Goal: Information Seeking & Learning: Learn about a topic

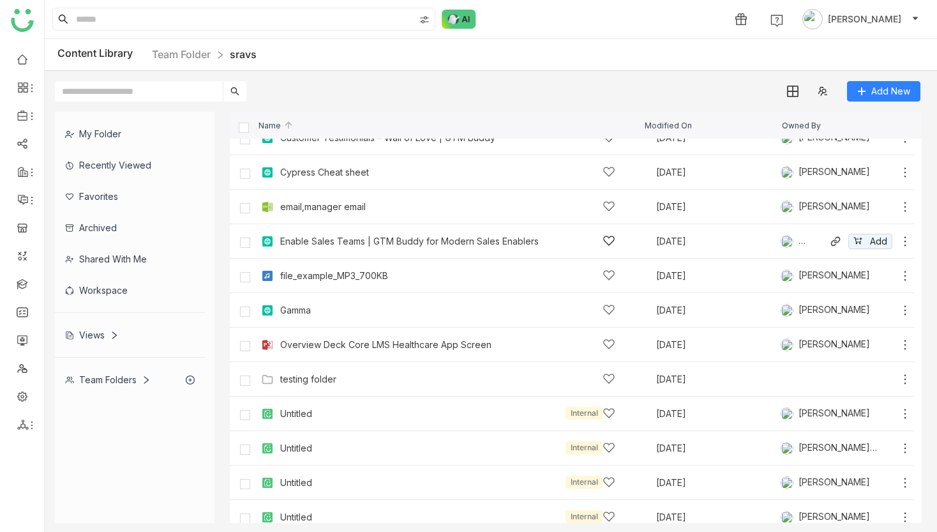
scroll to position [167, 0]
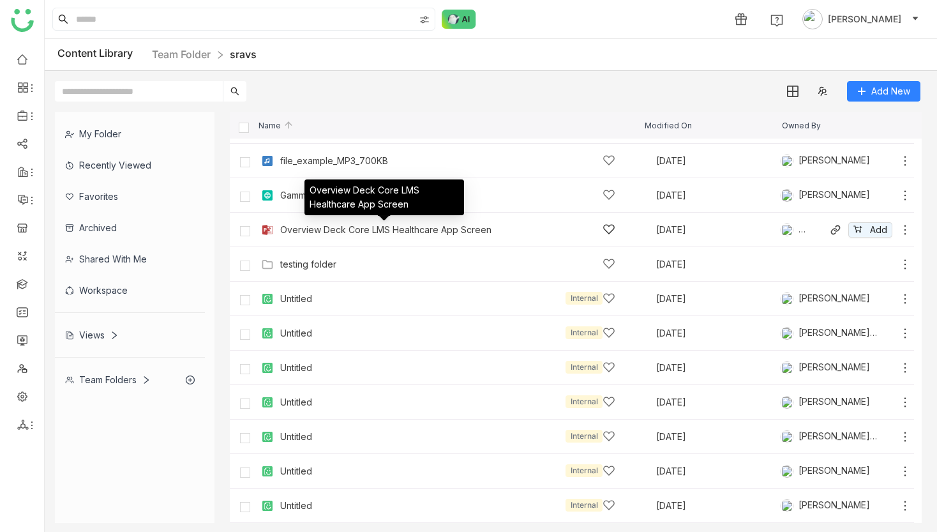
click at [346, 228] on div "Overview Deck Core LMS Healthcare App Screen" at bounding box center [385, 230] width 211 height 10
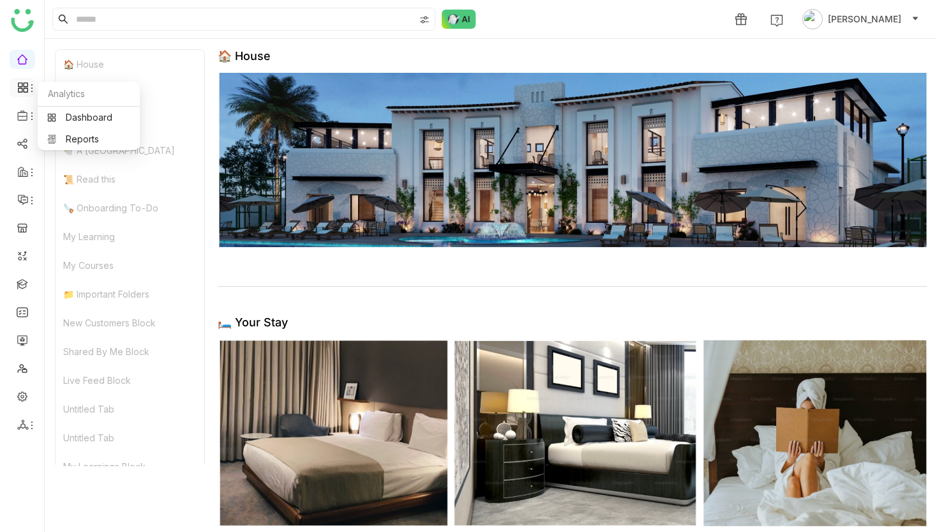
click at [25, 93] on icon at bounding box center [22, 87] width 11 height 11
click at [19, 119] on icon at bounding box center [22, 115] width 11 height 11
click at [66, 187] on link "Library" at bounding box center [88, 189] width 83 height 9
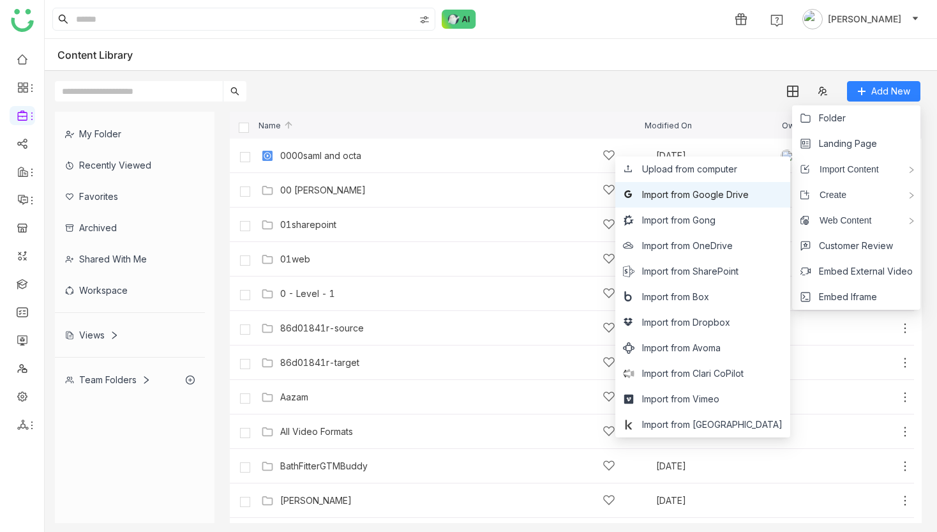
click at [749, 199] on span "Import from Google Drive" at bounding box center [695, 195] width 107 height 14
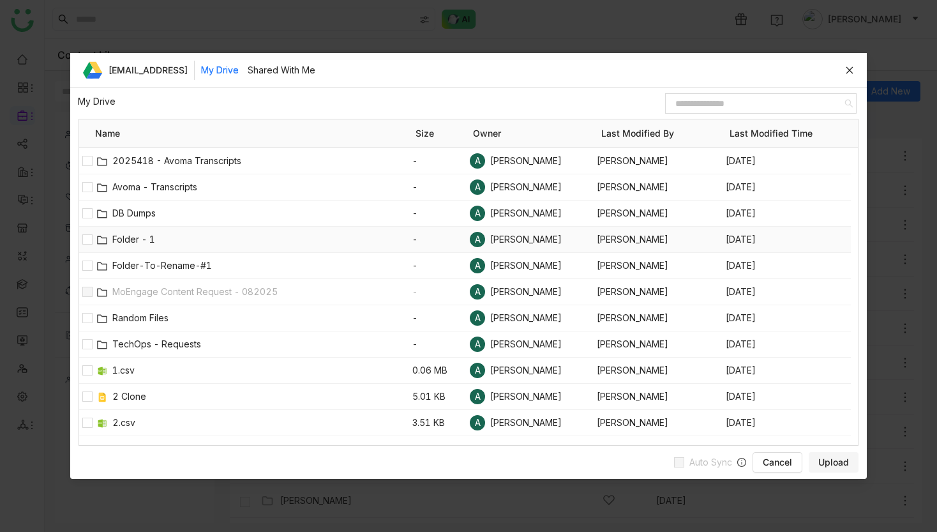
click at [128, 237] on span "Folder - 1" at bounding box center [262, 239] width 300 height 14
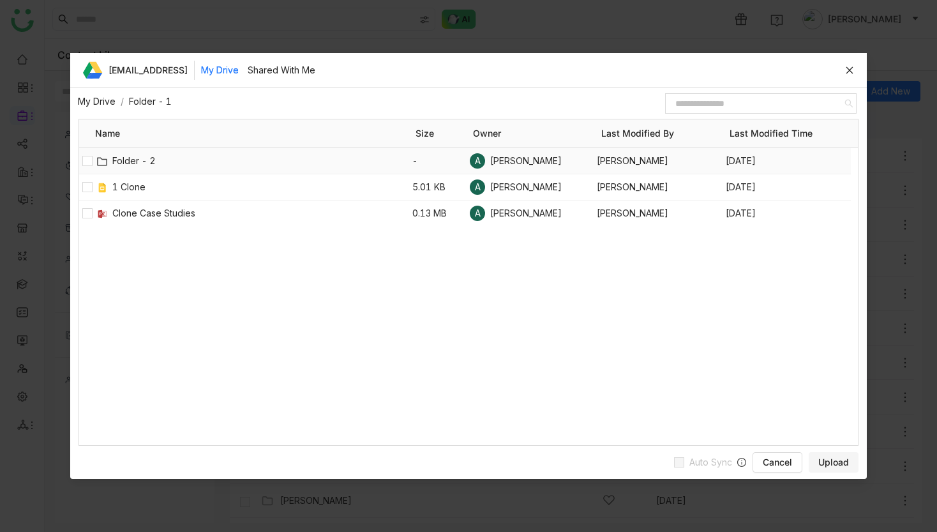
click at [142, 151] on div "Folder - 2" at bounding box center [253, 161] width 317 height 26
click at [139, 157] on span "Folder - 2" at bounding box center [262, 161] width 300 height 14
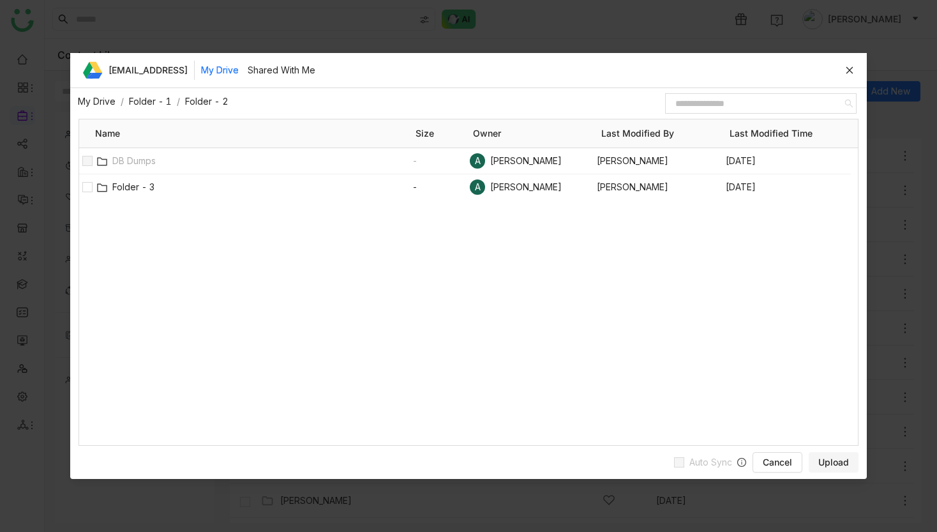
click at [102, 105] on link "My Drive" at bounding box center [97, 101] width 38 height 11
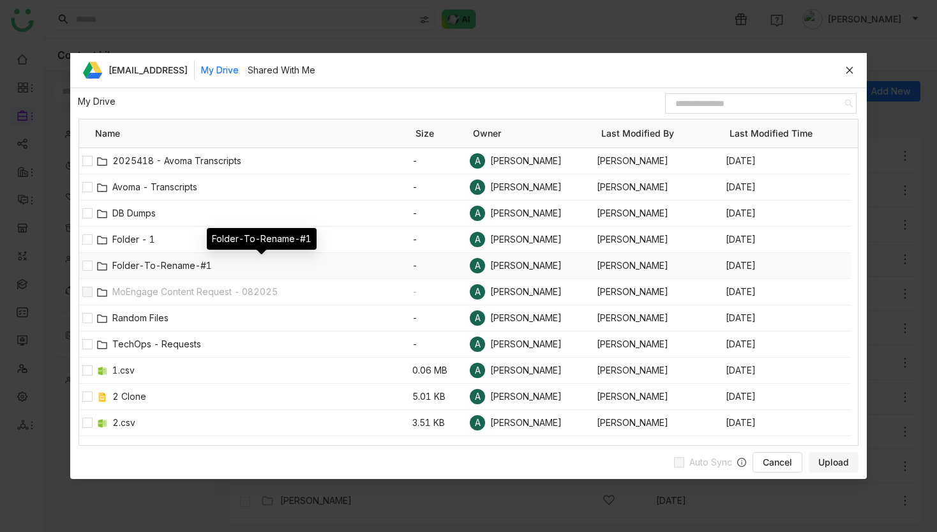
click at [135, 268] on span "Folder-To-Rename-#1" at bounding box center [262, 266] width 300 height 14
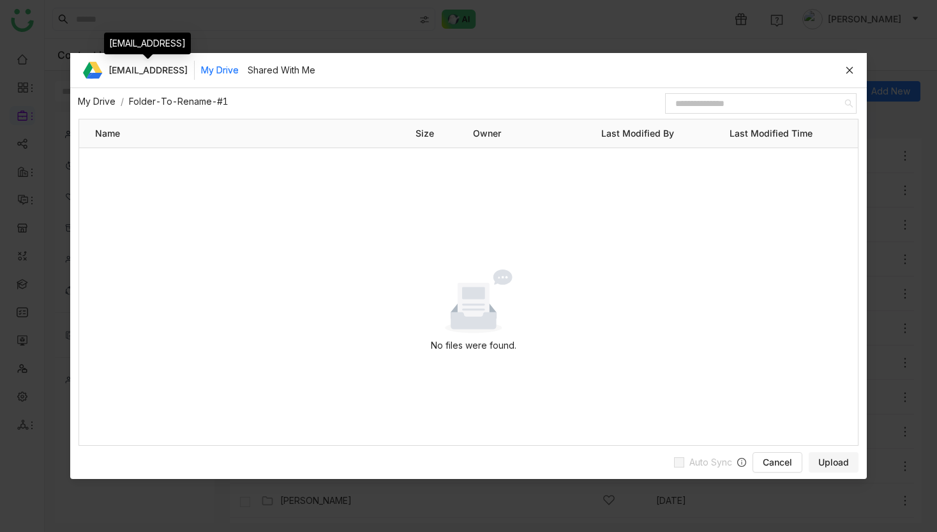
click at [100, 104] on link "My Drive" at bounding box center [97, 101] width 38 height 11
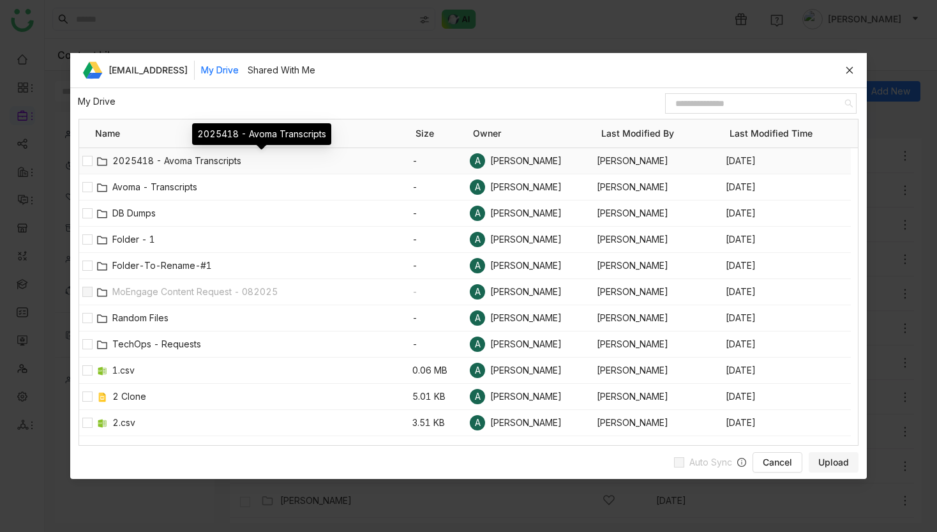
click at [133, 162] on span "2025418 - Avoma Transcripts" at bounding box center [262, 161] width 300 height 14
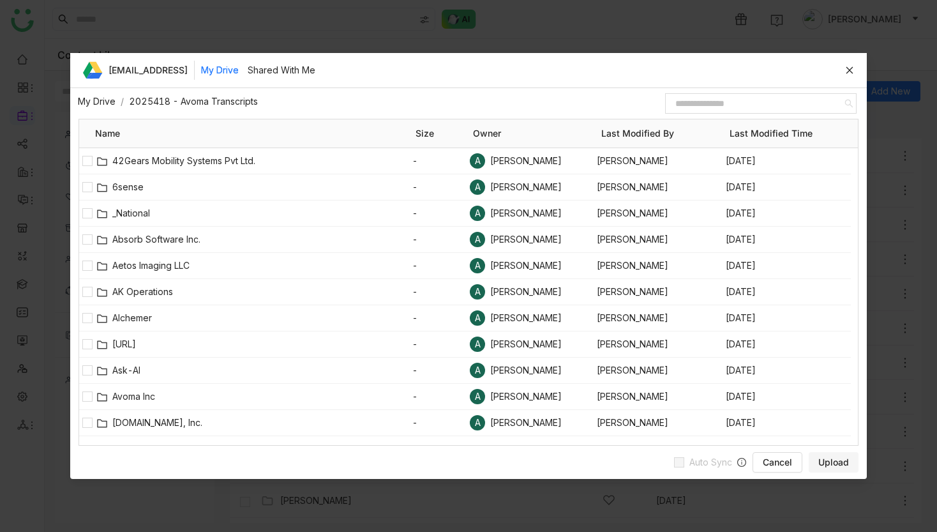
click at [105, 95] on nz-breadcrumb "My Drive / 2025418 - Avoma Transcripts /" at bounding box center [370, 102] width 585 height 14
click at [100, 107] on link "My Drive" at bounding box center [97, 101] width 38 height 11
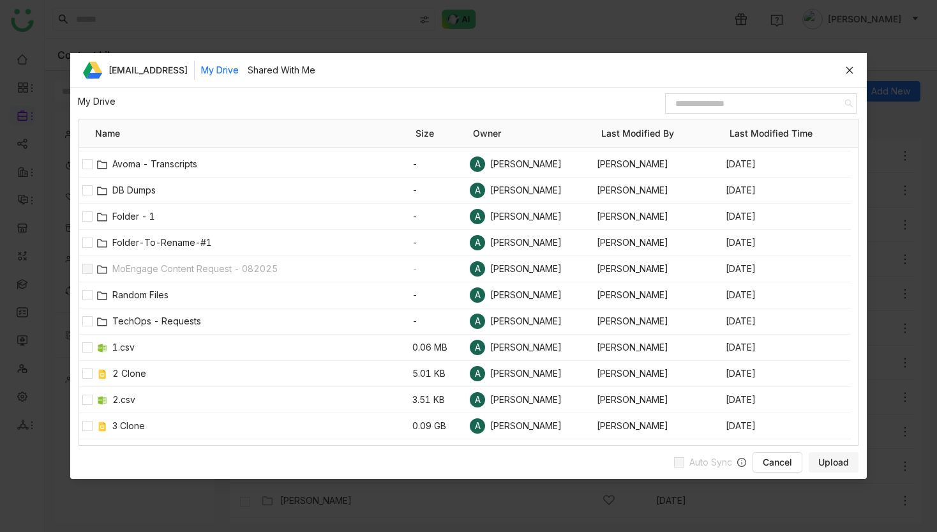
scroll to position [39, 0]
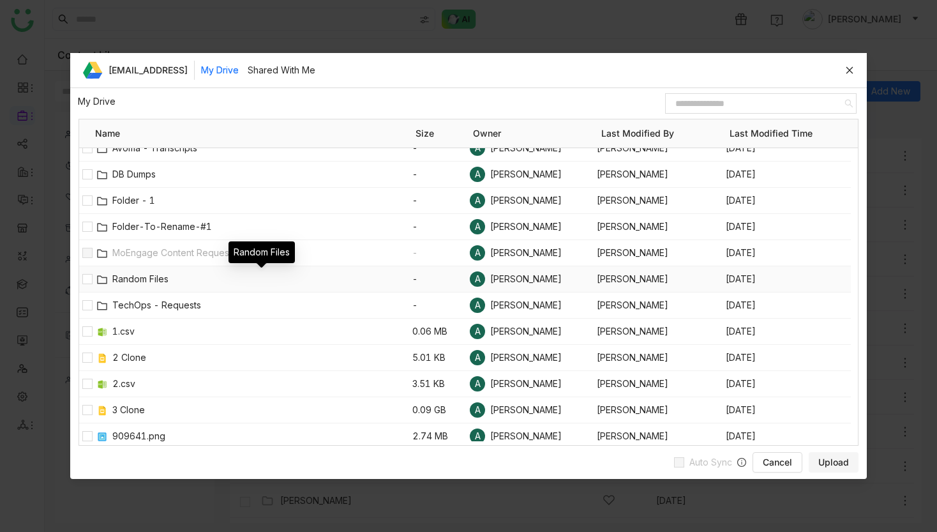
click at [151, 279] on span "Random Files" at bounding box center [262, 279] width 300 height 14
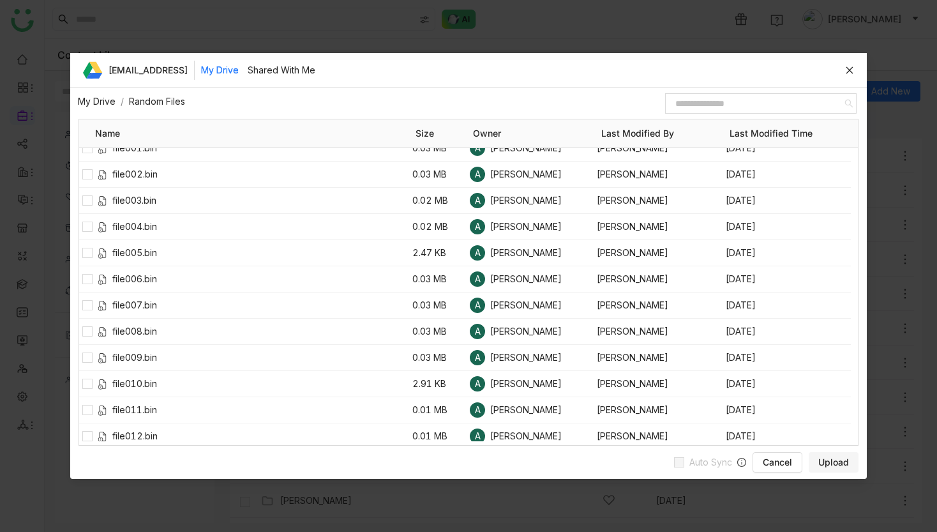
click at [105, 103] on link "My Drive" at bounding box center [97, 101] width 38 height 11
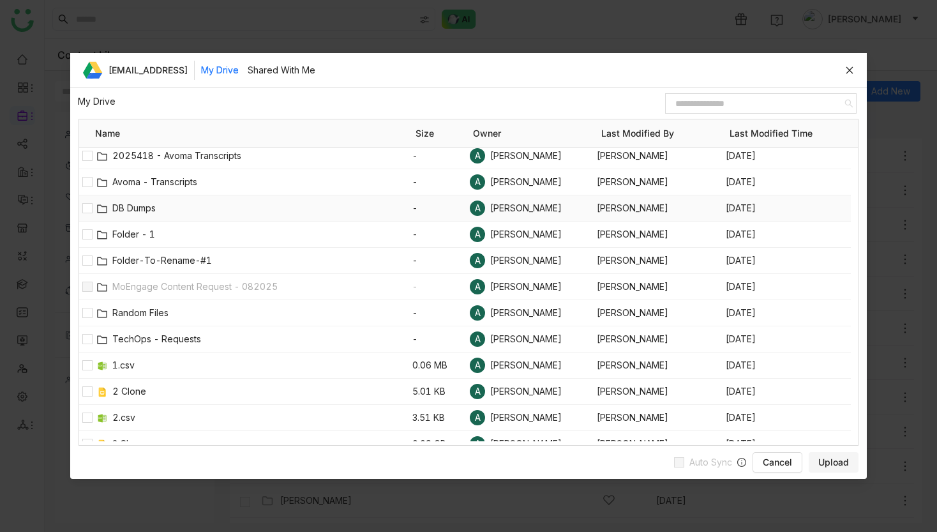
scroll to position [0, 0]
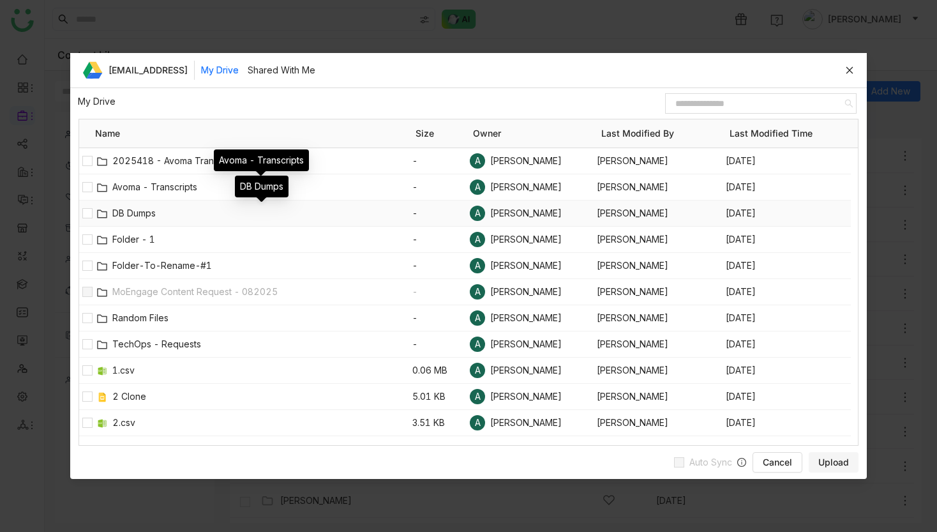
click at [130, 210] on span "DB Dumps" at bounding box center [262, 213] width 300 height 14
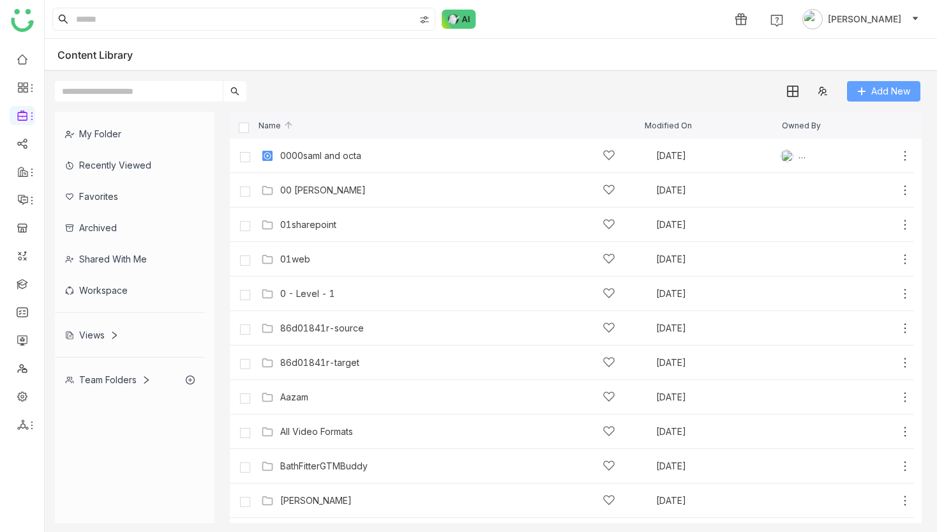
click at [876, 98] on span "Add New" at bounding box center [891, 91] width 39 height 14
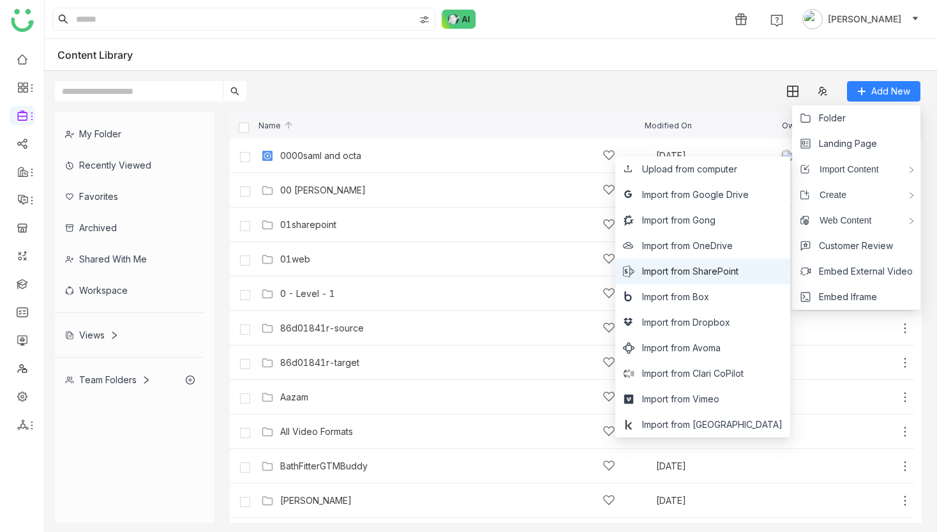
click at [739, 268] on span "Import from SharePoint" at bounding box center [690, 271] width 96 height 14
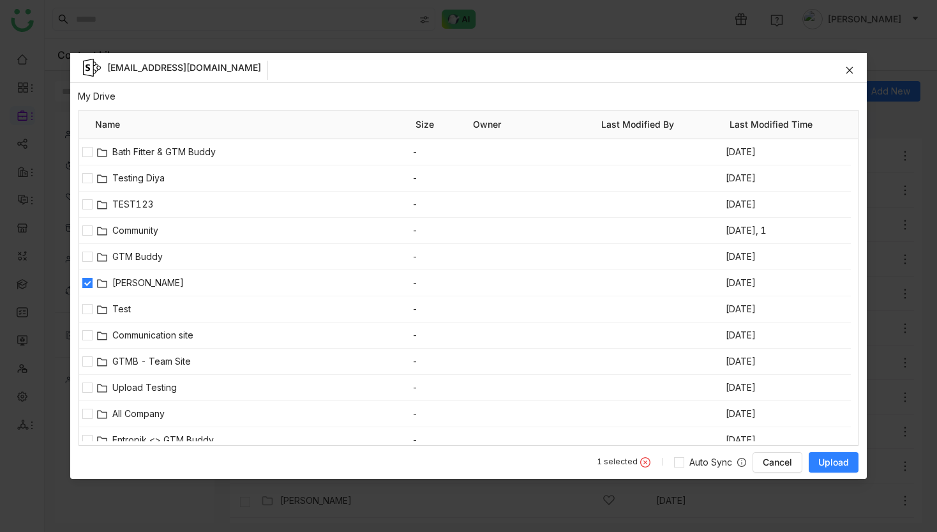
click at [840, 469] on button "Upload" at bounding box center [834, 462] width 50 height 20
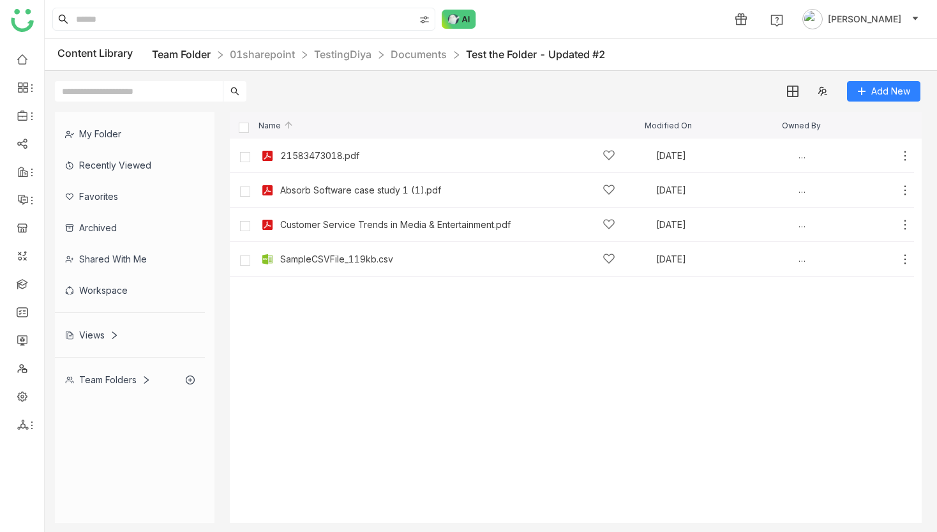
click at [179, 56] on link "Team Folder" at bounding box center [181, 54] width 59 height 13
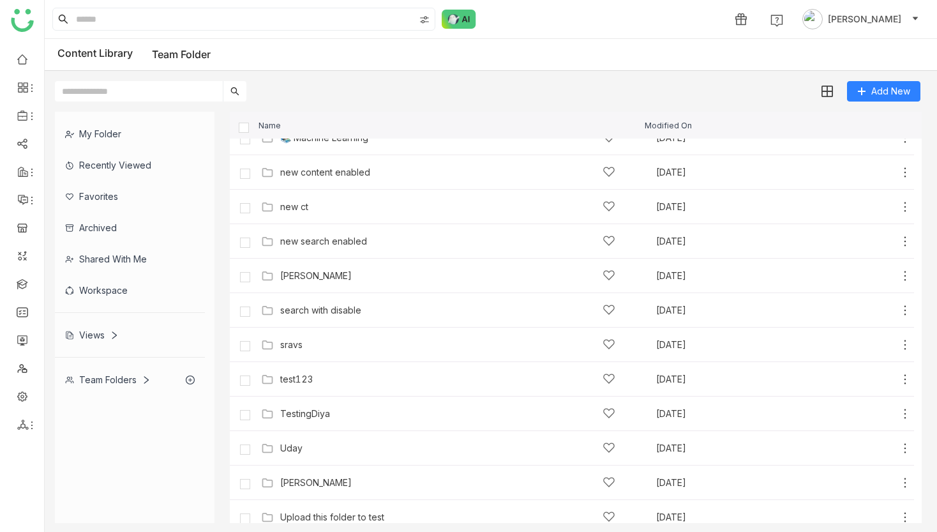
scroll to position [650, 0]
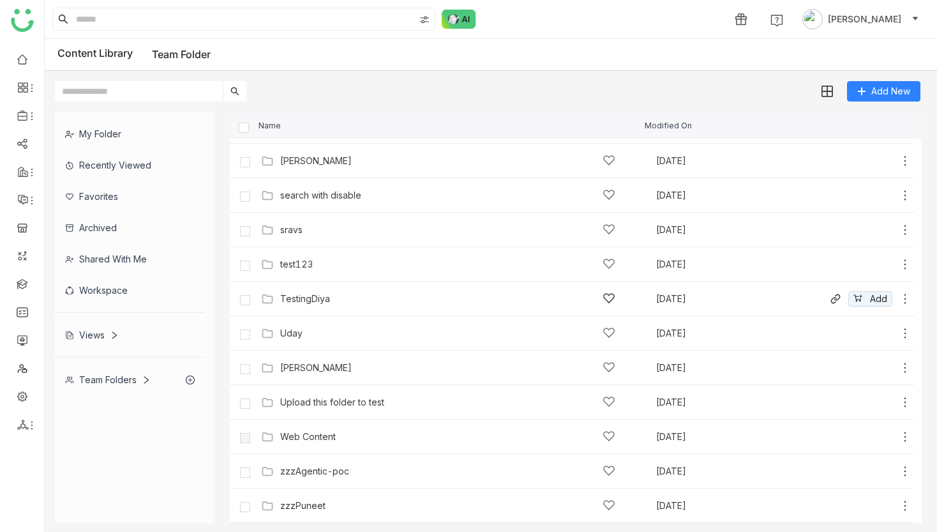
click at [310, 305] on div "TestingDiya" at bounding box center [447, 298] width 335 height 13
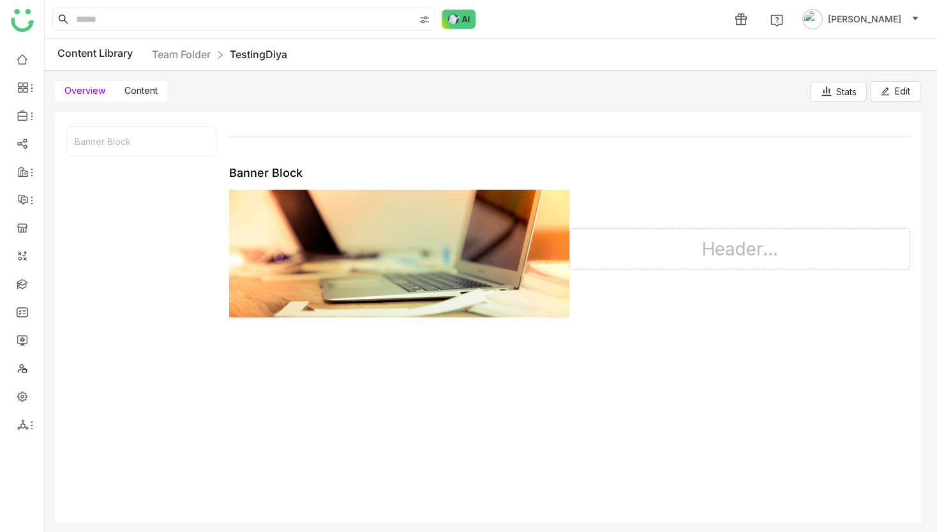
click at [141, 85] on span "Content" at bounding box center [141, 90] width 33 height 11
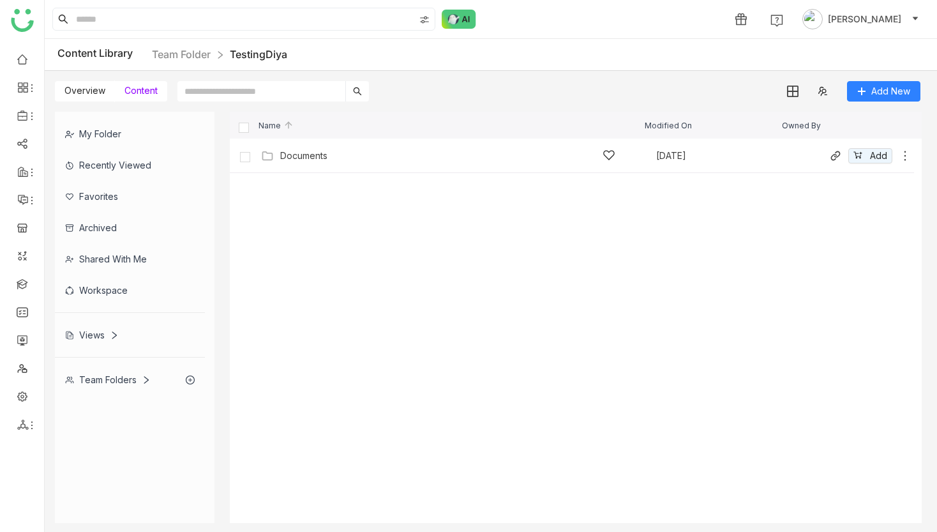
click at [287, 139] on div "Documents Sep 23, 2025 Add" at bounding box center [572, 156] width 685 height 34
click at [291, 156] on div "Documents" at bounding box center [303, 156] width 47 height 10
click at [303, 151] on div "Test the Folder - Updated #2" at bounding box center [343, 156] width 126 height 10
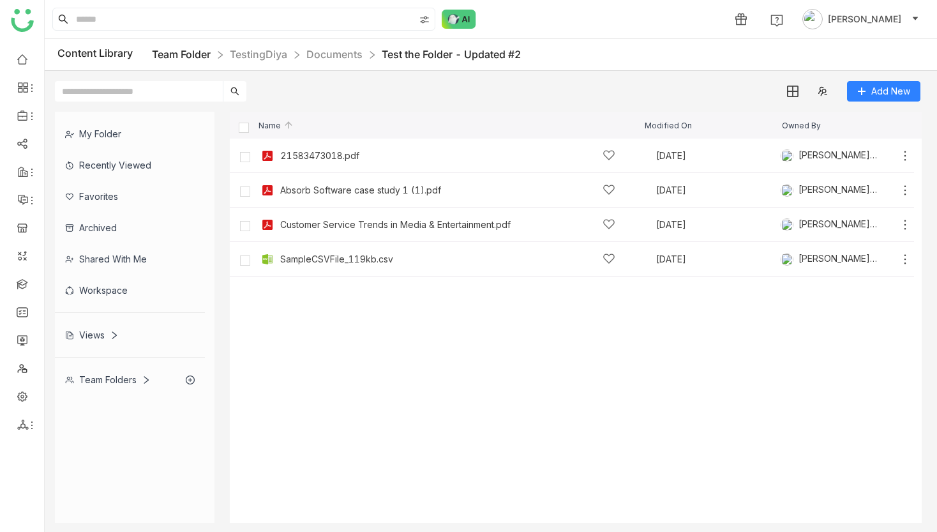
click at [192, 49] on link "Team Folder" at bounding box center [181, 54] width 59 height 13
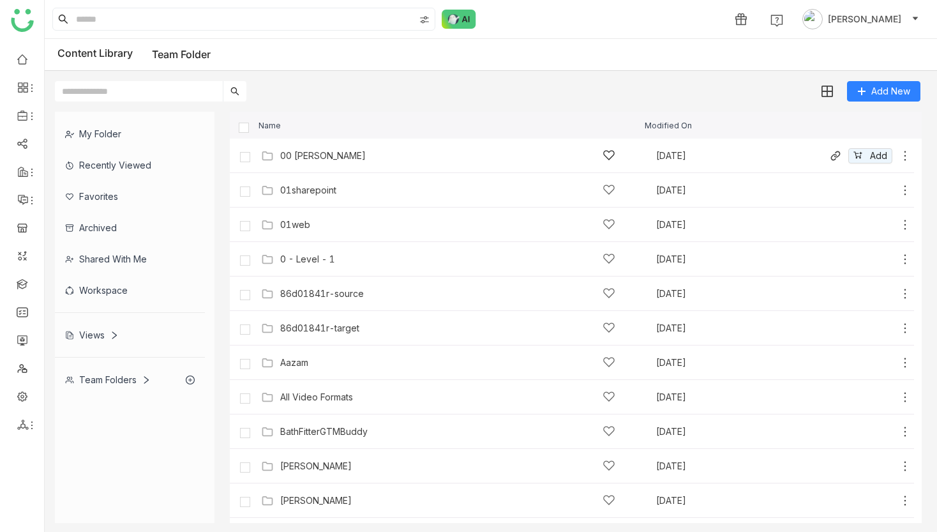
click at [308, 163] on div "00 Arif Folder Sep 24, 2025 Add" at bounding box center [585, 156] width 654 height 20
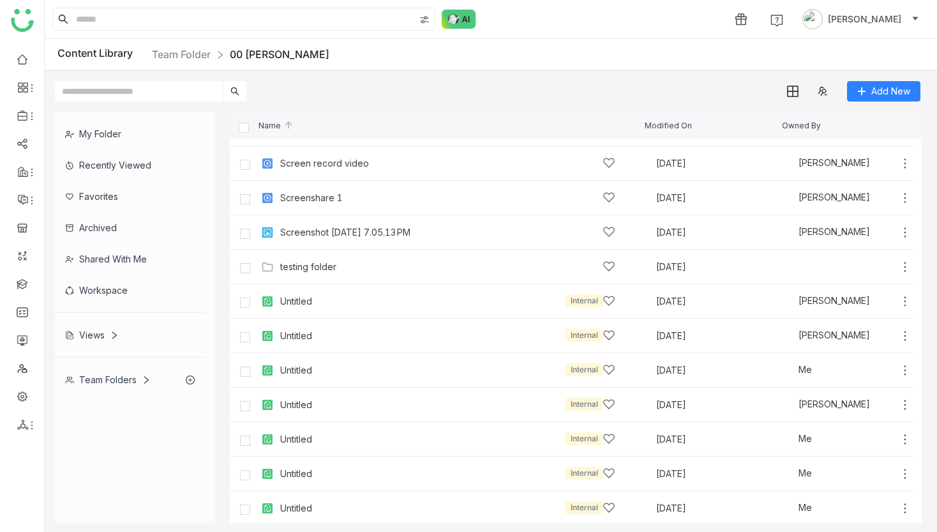
scroll to position [512, 0]
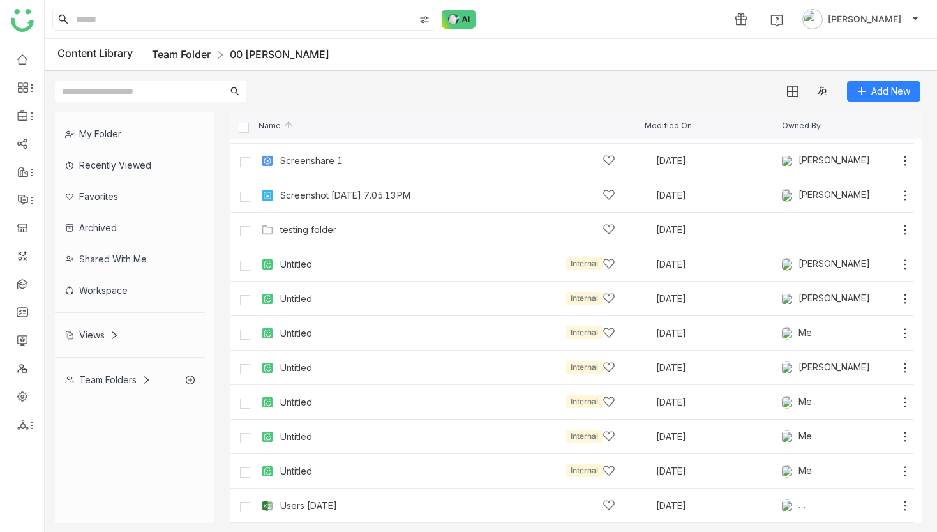
click at [185, 54] on link "Team Folder" at bounding box center [181, 54] width 59 height 13
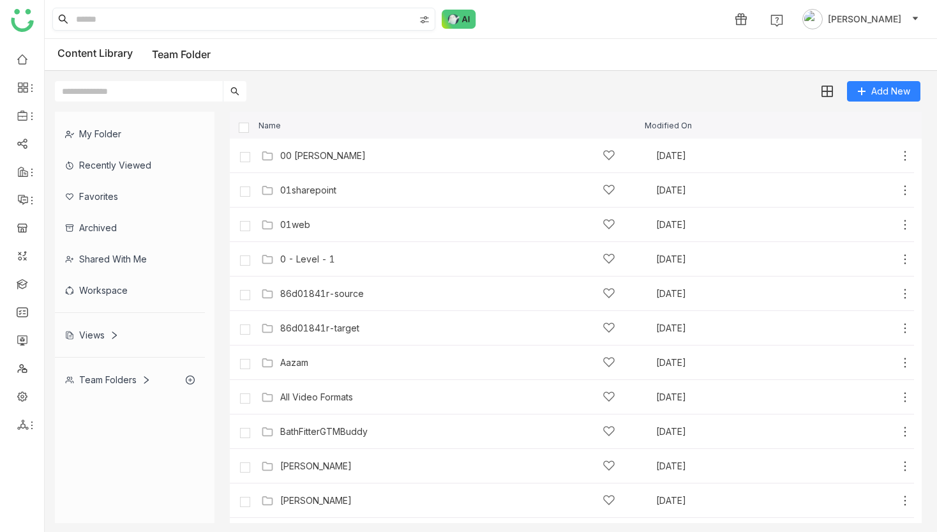
click at [215, 19] on input at bounding box center [243, 19] width 341 height 22
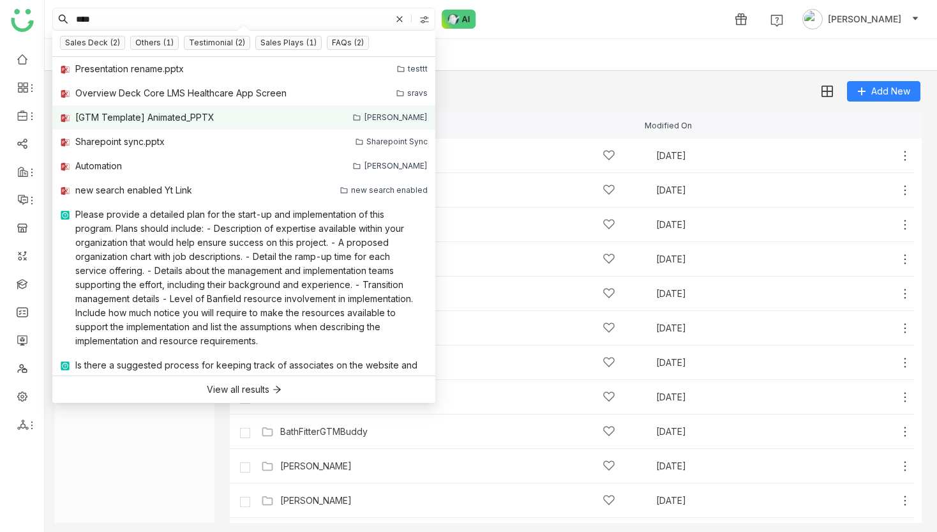
scroll to position [15, 0]
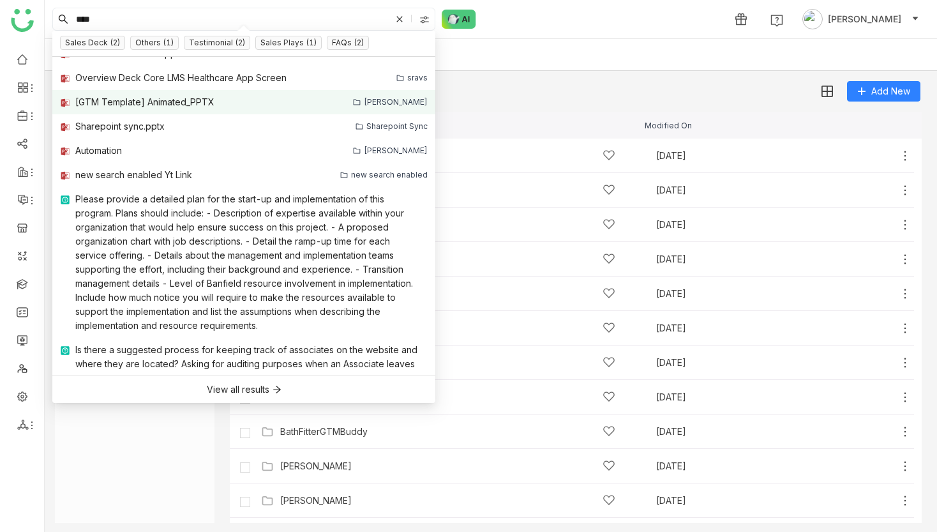
type input "****"
click at [147, 102] on div "[GTM Template] Animated_PPTX" at bounding box center [144, 102] width 139 height 14
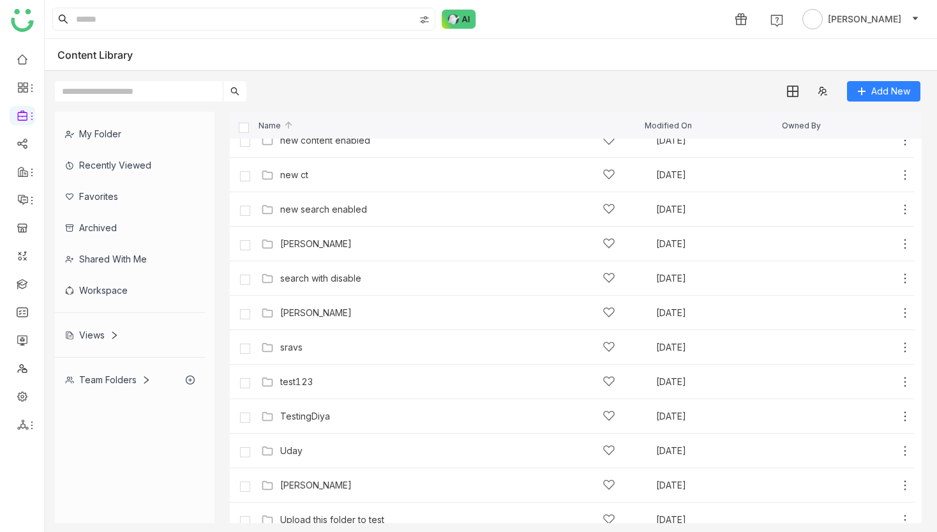
scroll to position [653, 0]
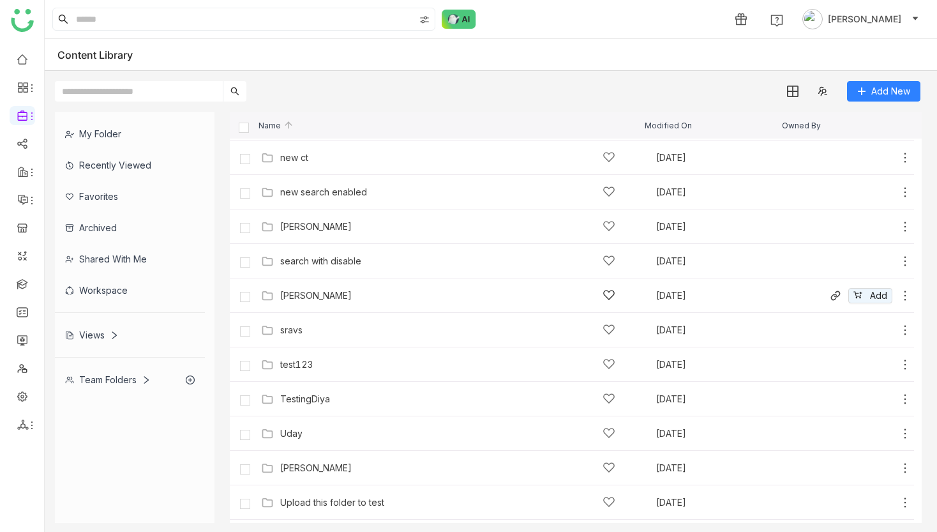
click at [310, 301] on div "SharedLib-Sundar" at bounding box center [447, 295] width 335 height 13
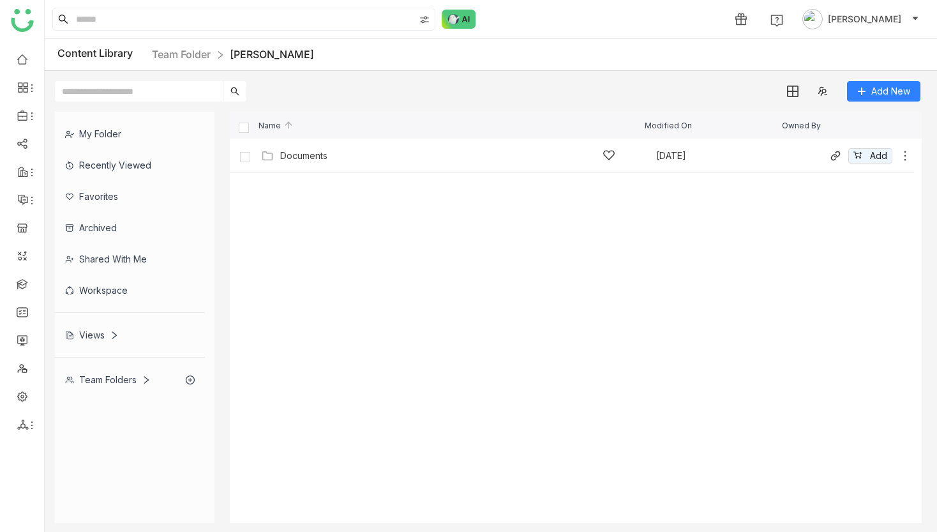
click at [282, 160] on div "Documents" at bounding box center [303, 156] width 47 height 10
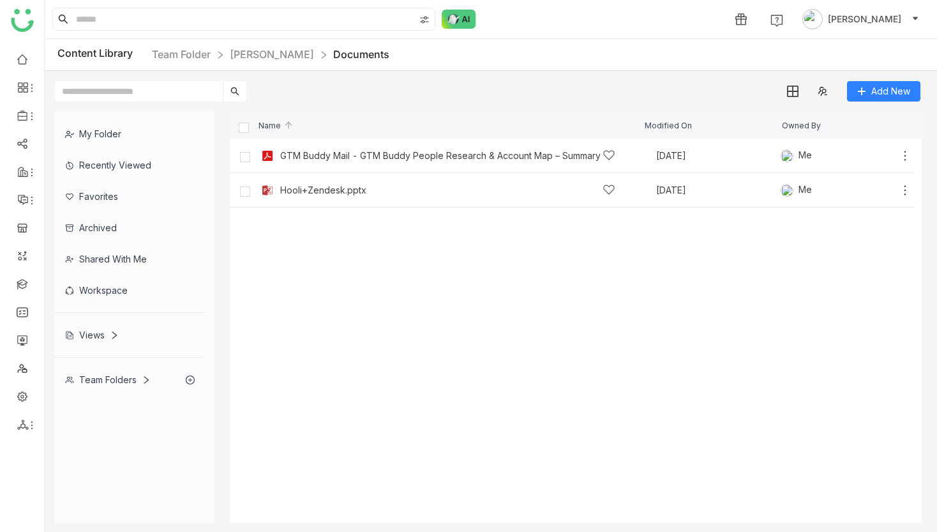
click at [301, 67] on div "Content Library Team Folder SharedLib-Sundar Documents" at bounding box center [491, 55] width 893 height 32
click at [296, 54] on link "SharedLib-Sundar" at bounding box center [272, 54] width 84 height 13
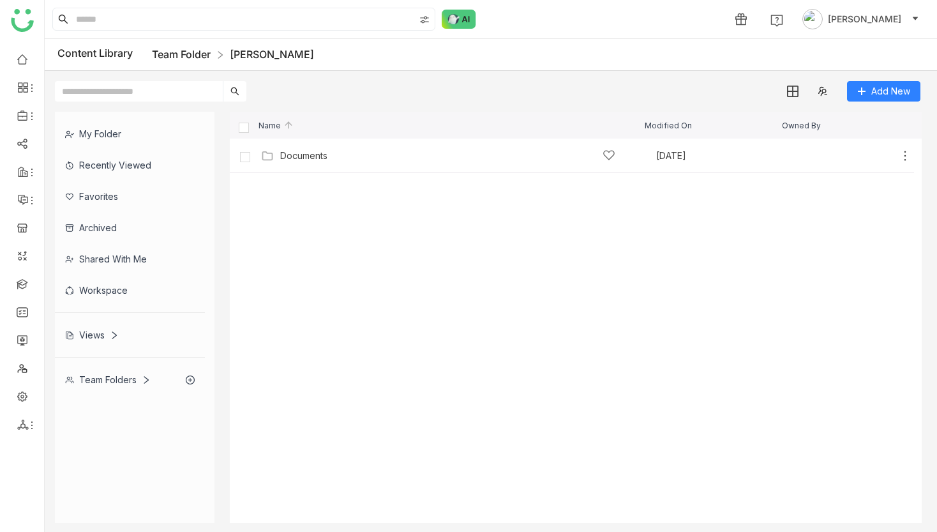
click at [192, 55] on link "Team Folder" at bounding box center [181, 54] width 59 height 13
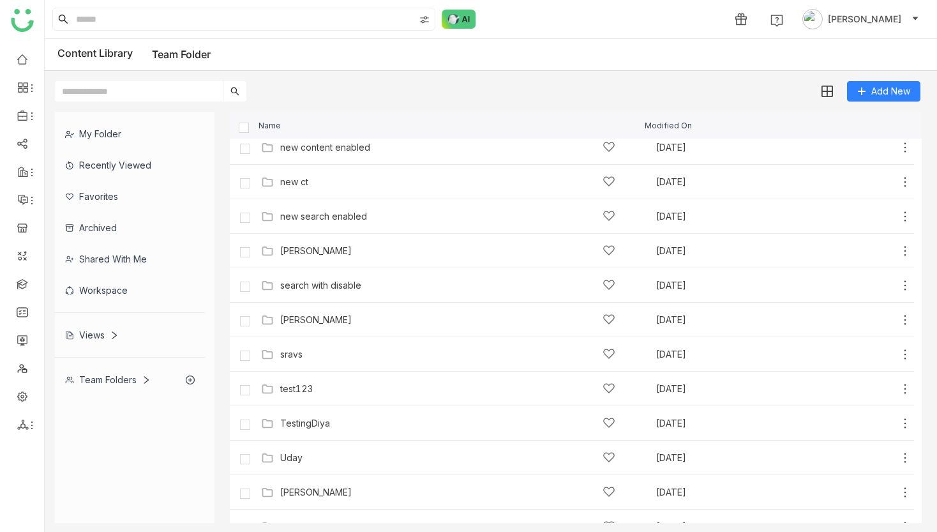
scroll to position [573, 0]
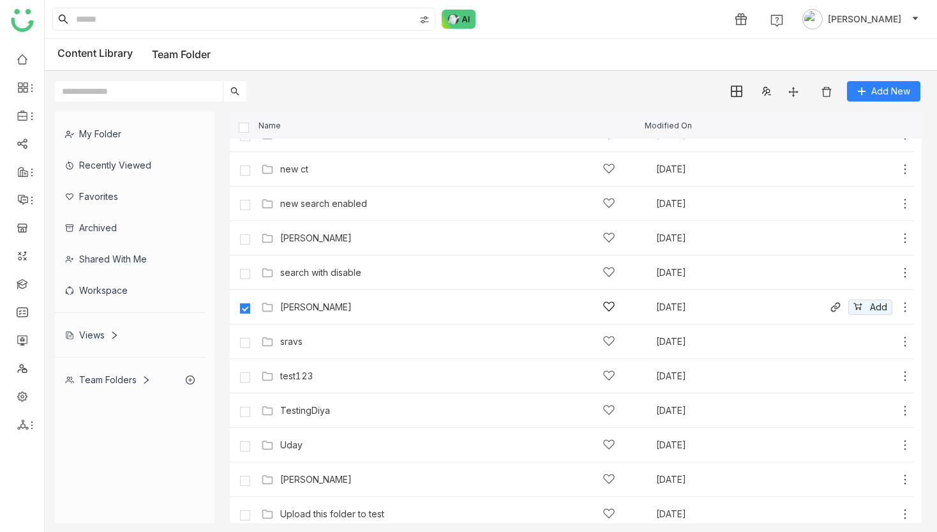
click at [907, 310] on icon at bounding box center [905, 307] width 13 height 13
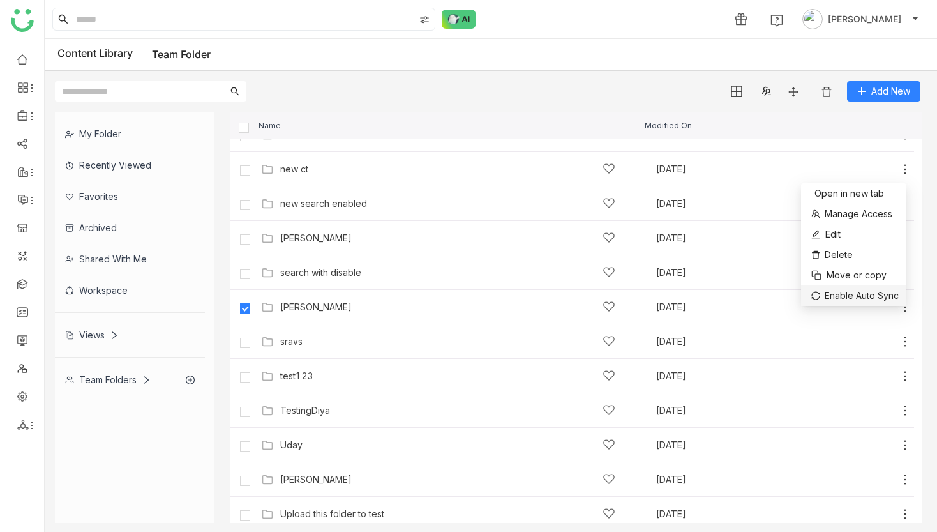
click at [877, 291] on span "Enable Auto Sync" at bounding box center [862, 296] width 74 height 14
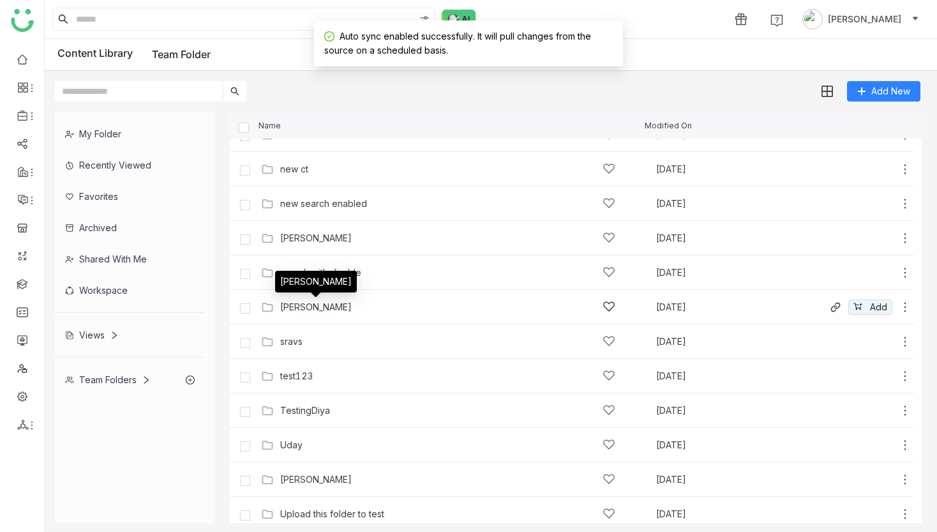
click at [337, 302] on div "[PERSON_NAME]" at bounding box center [316, 307] width 72 height 10
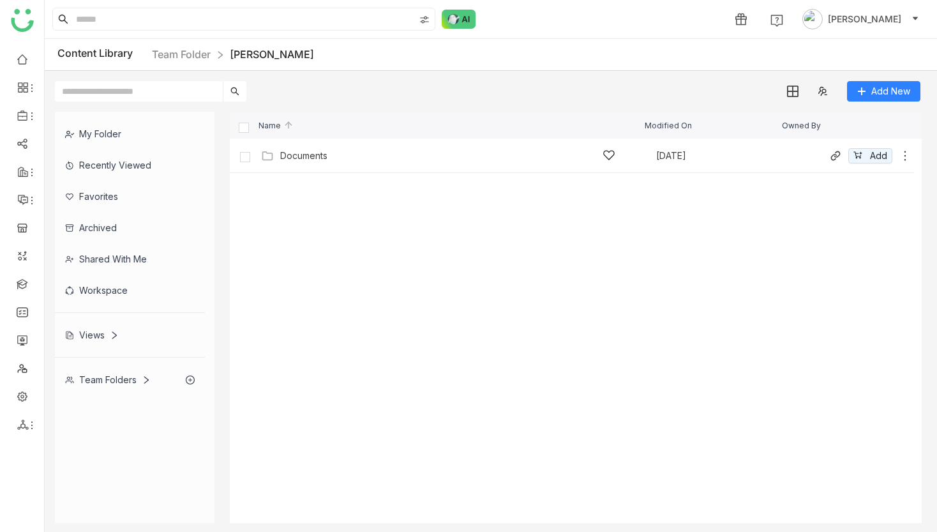
click at [902, 158] on icon at bounding box center [905, 155] width 13 height 13
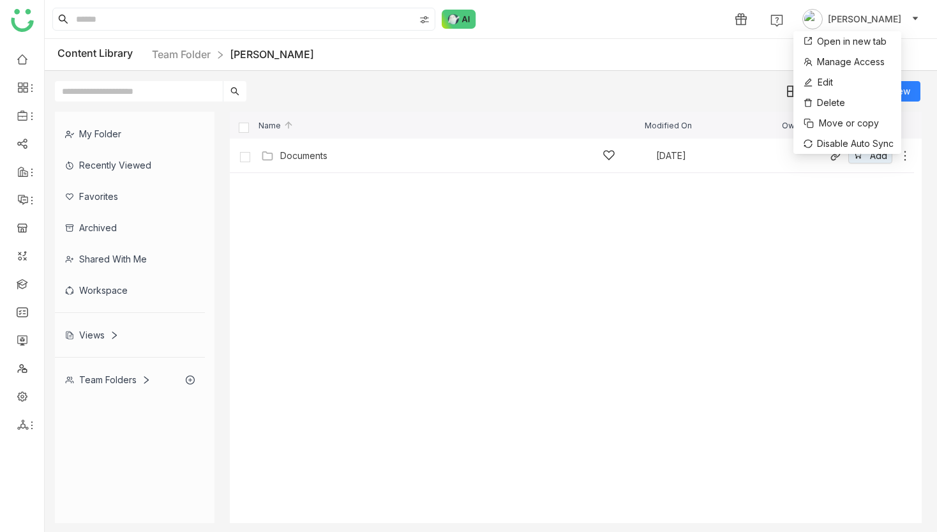
click at [314, 158] on div "Documents" at bounding box center [303, 156] width 47 height 10
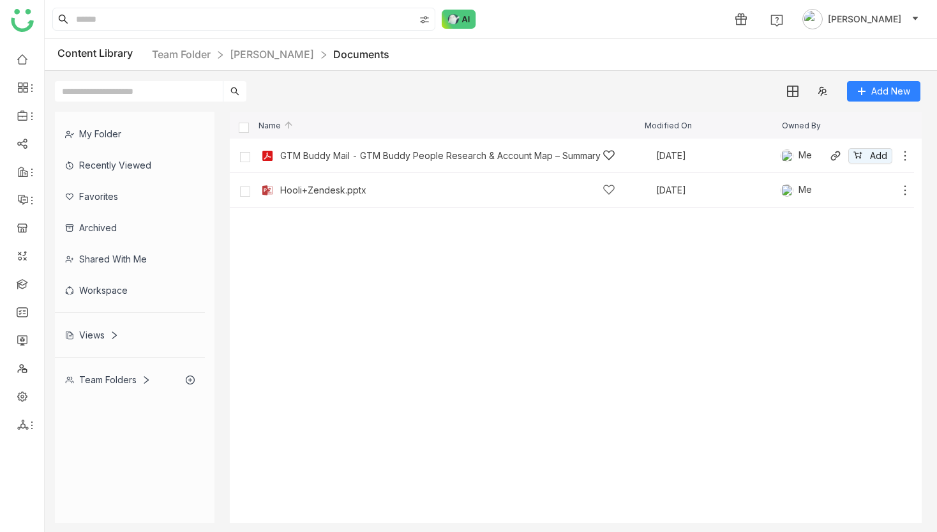
click at [907, 158] on icon at bounding box center [905, 155] width 13 height 13
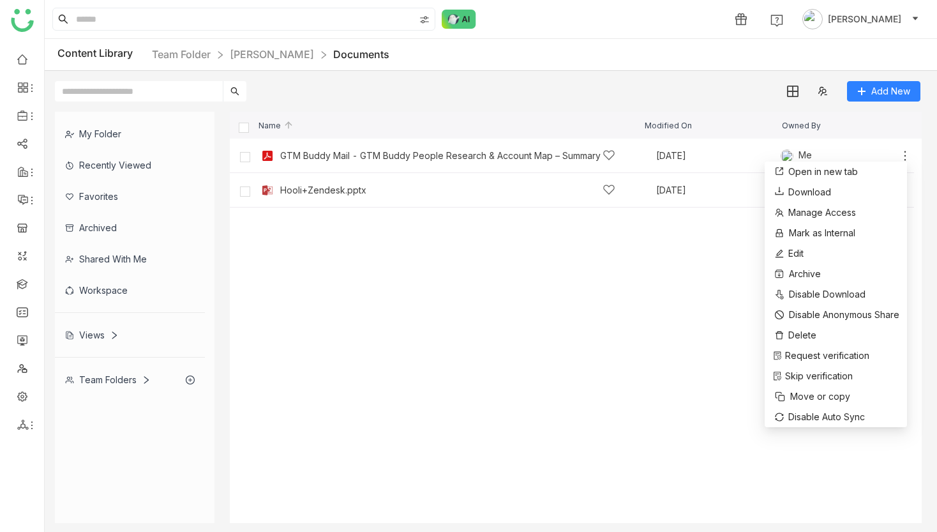
click at [683, 250] on cdk-virtual-scroll-viewport "GTM Buddy Mail - GTM Buddy People Research & Account Map – Summary Report.pdf S…" at bounding box center [576, 331] width 692 height 384
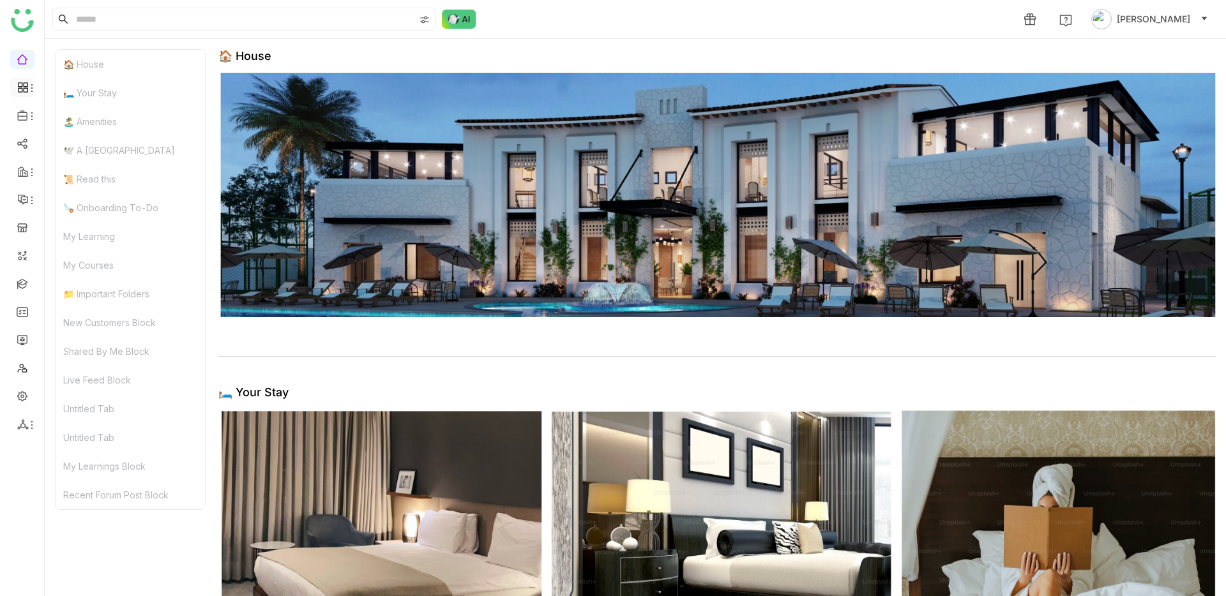
click at [30, 91] on icon at bounding box center [32, 88] width 10 height 10
click at [30, 116] on icon at bounding box center [32, 116] width 10 height 10
click at [70, 185] on link "Library" at bounding box center [88, 189] width 83 height 9
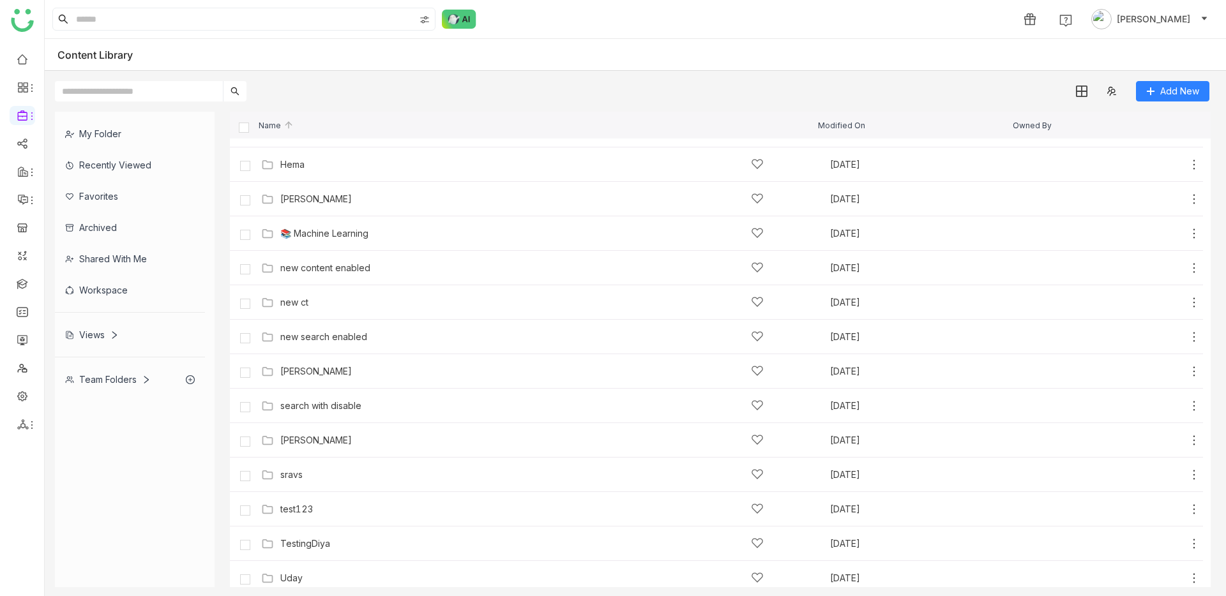
scroll to position [724, 0]
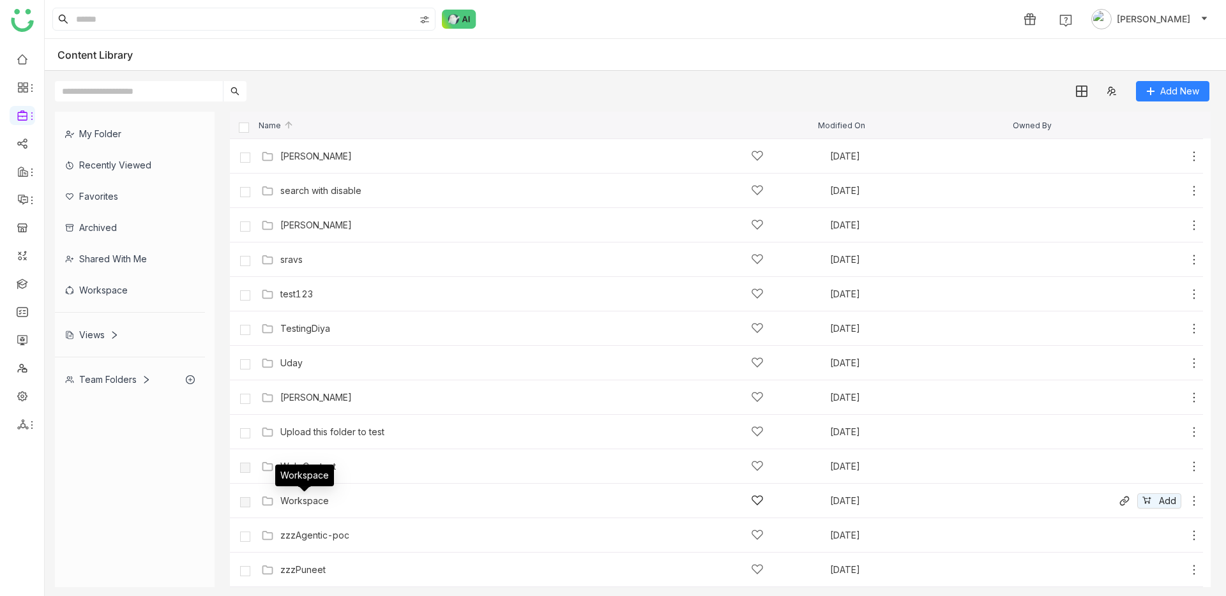
click at [295, 499] on div "Workspace" at bounding box center [304, 501] width 49 height 10
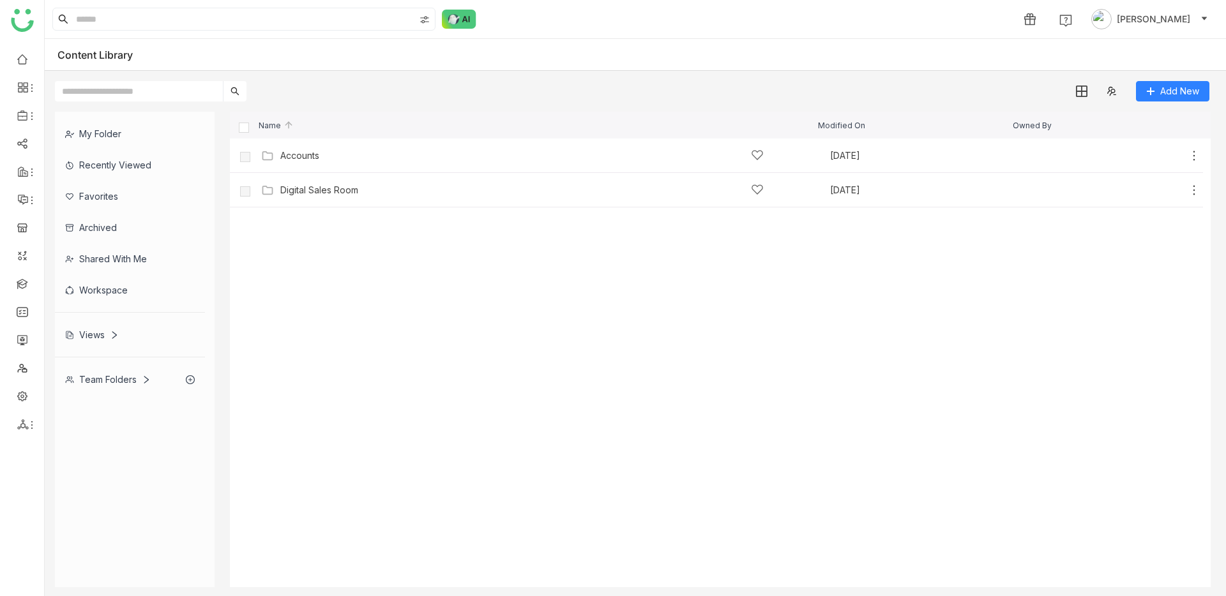
click at [298, 155] on div "Accounts" at bounding box center [299, 156] width 39 height 10
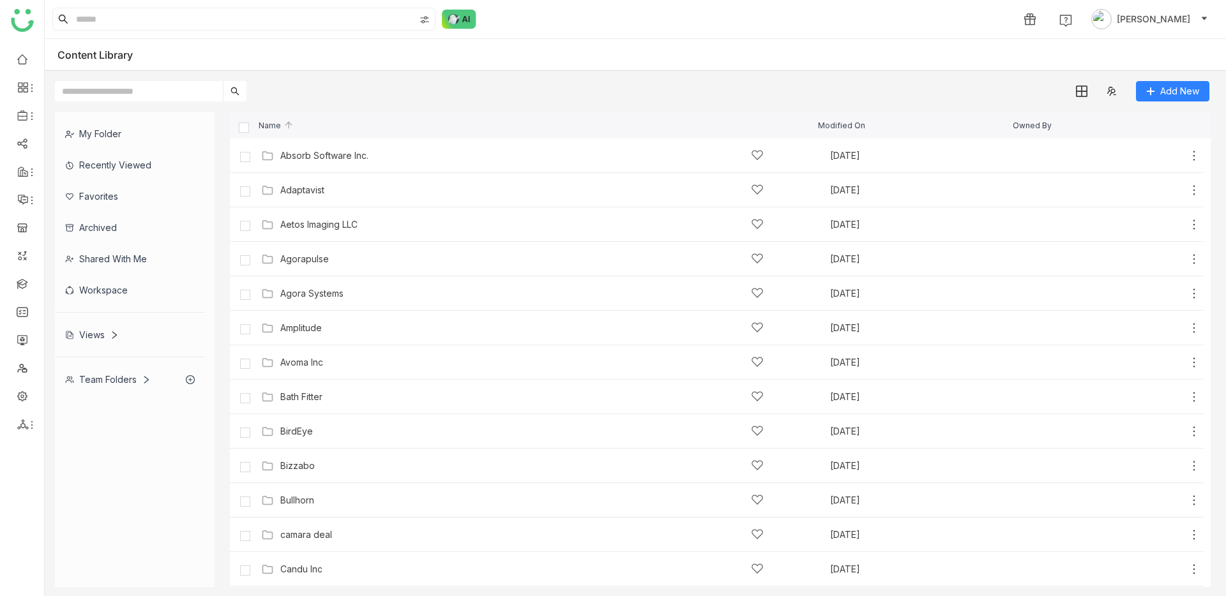
click at [301, 164] on div "Absorb Software Inc. Aug 26, 2025 Add" at bounding box center [729, 156] width 943 height 20
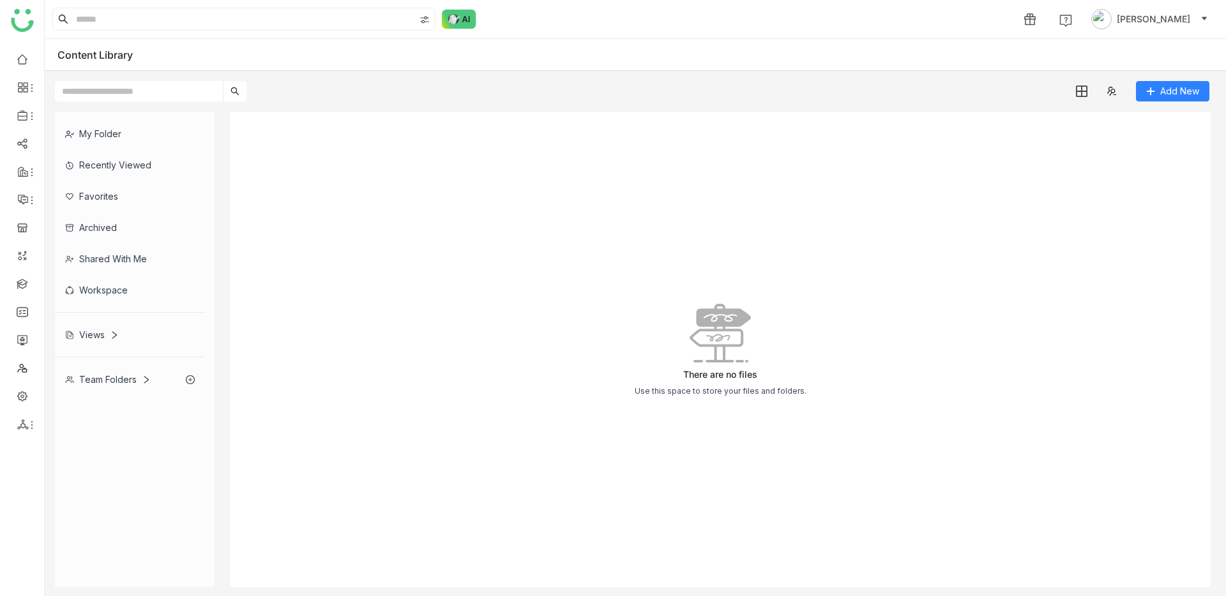
click at [100, 132] on div "My Folder" at bounding box center [130, 133] width 150 height 31
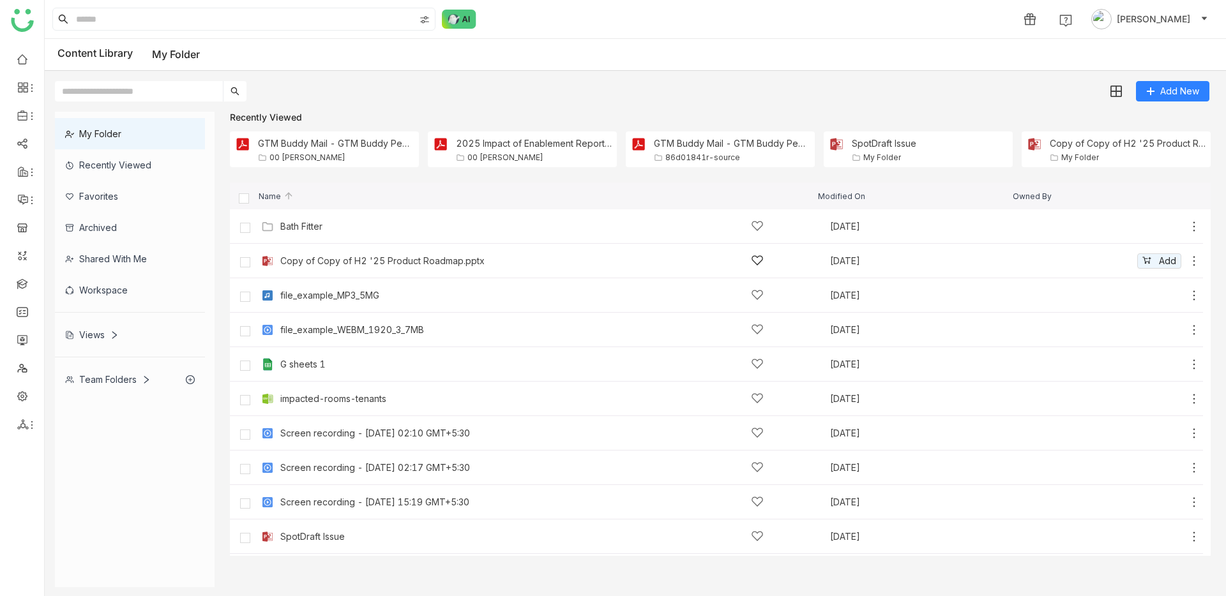
click at [347, 262] on div "Copy of Copy of H2 '25 Product Roadmap.pptx" at bounding box center [382, 261] width 204 height 10
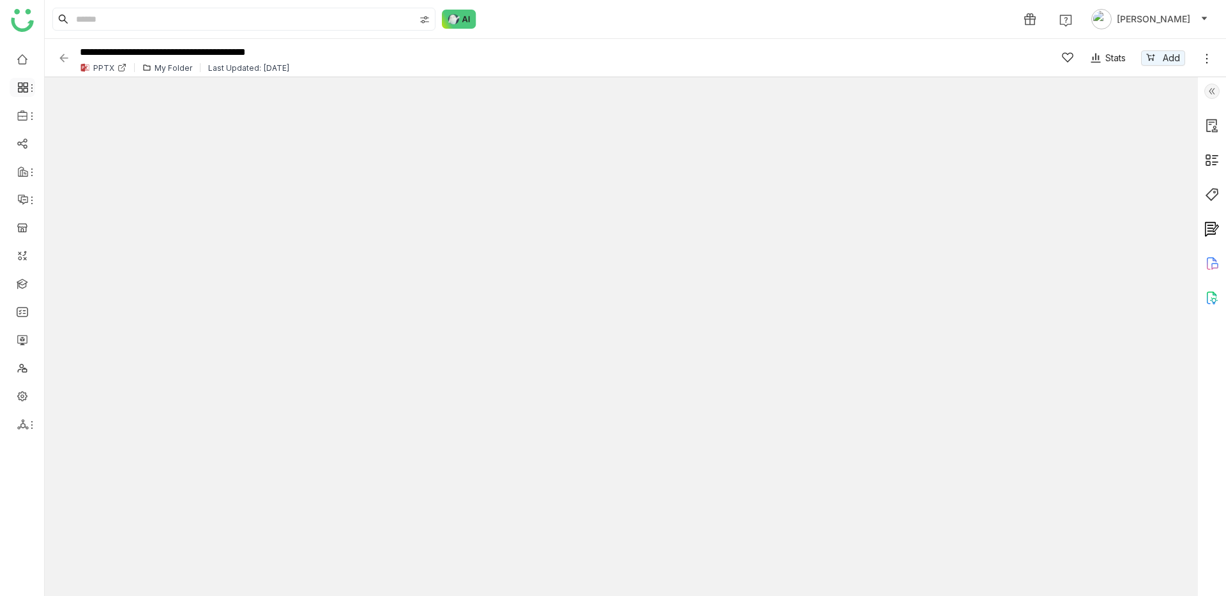
click at [22, 87] on span at bounding box center [22, 87] width 6 height 0
click at [69, 144] on link "Reports" at bounding box center [88, 139] width 83 height 9
click at [28, 83] on icon at bounding box center [32, 88] width 10 height 10
click at [63, 113] on link "Dashboard" at bounding box center [88, 117] width 83 height 9
click at [133, 21] on input at bounding box center [243, 19] width 341 height 22
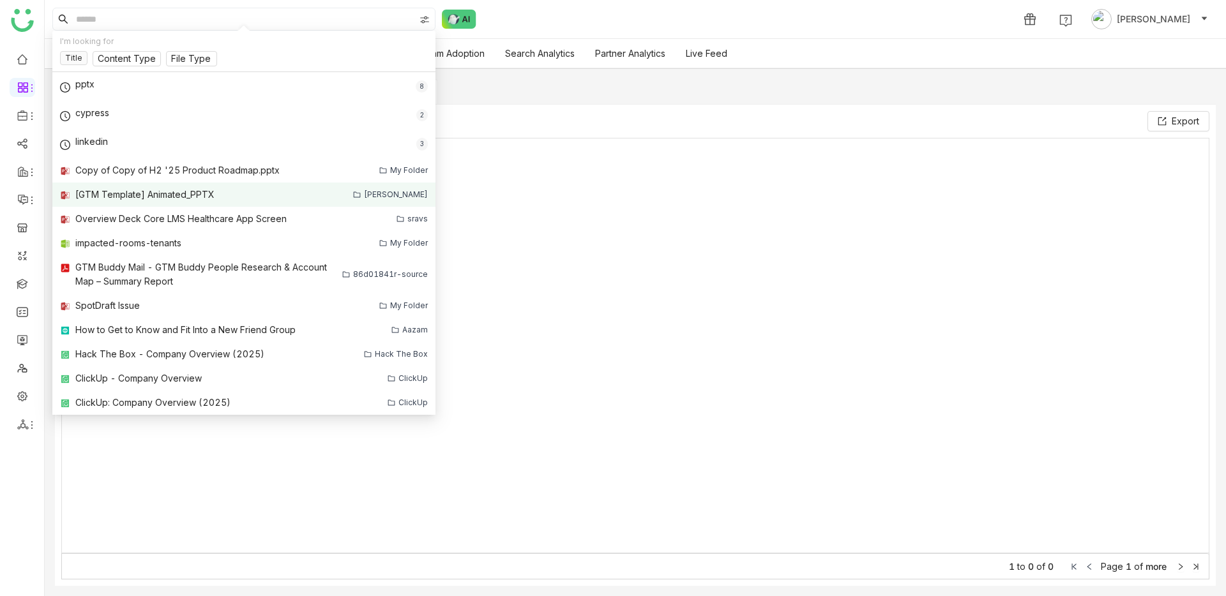
click at [131, 186] on link "[GTM Template] Animated_PPTX bhupendra" at bounding box center [243, 195] width 383 height 24
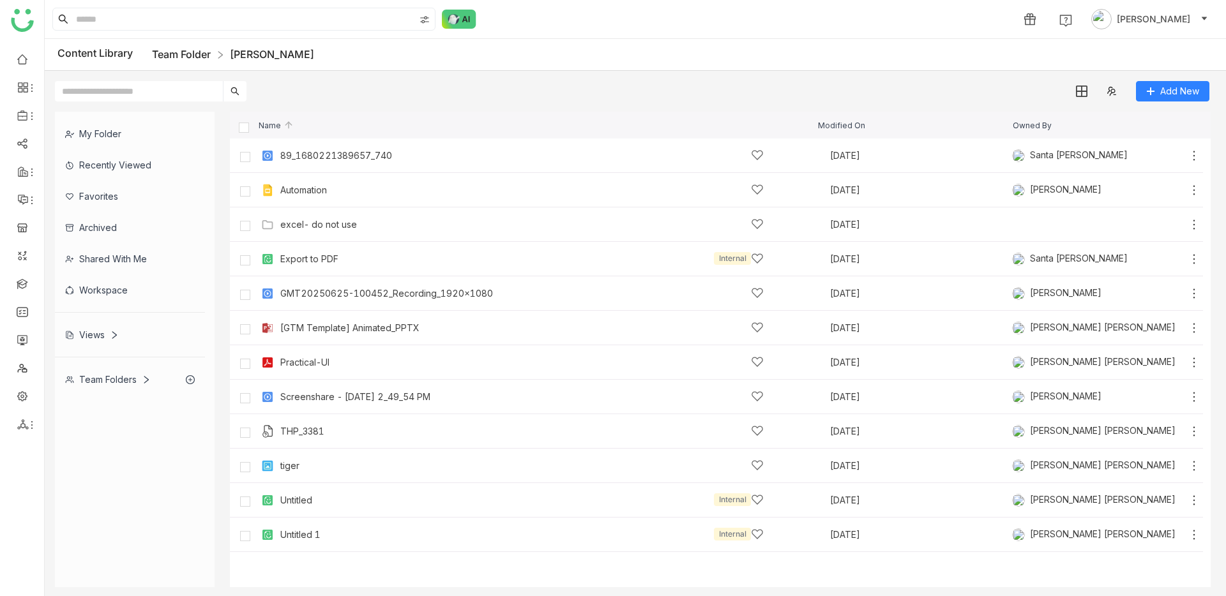
click at [197, 56] on link "Team Folder" at bounding box center [181, 54] width 59 height 13
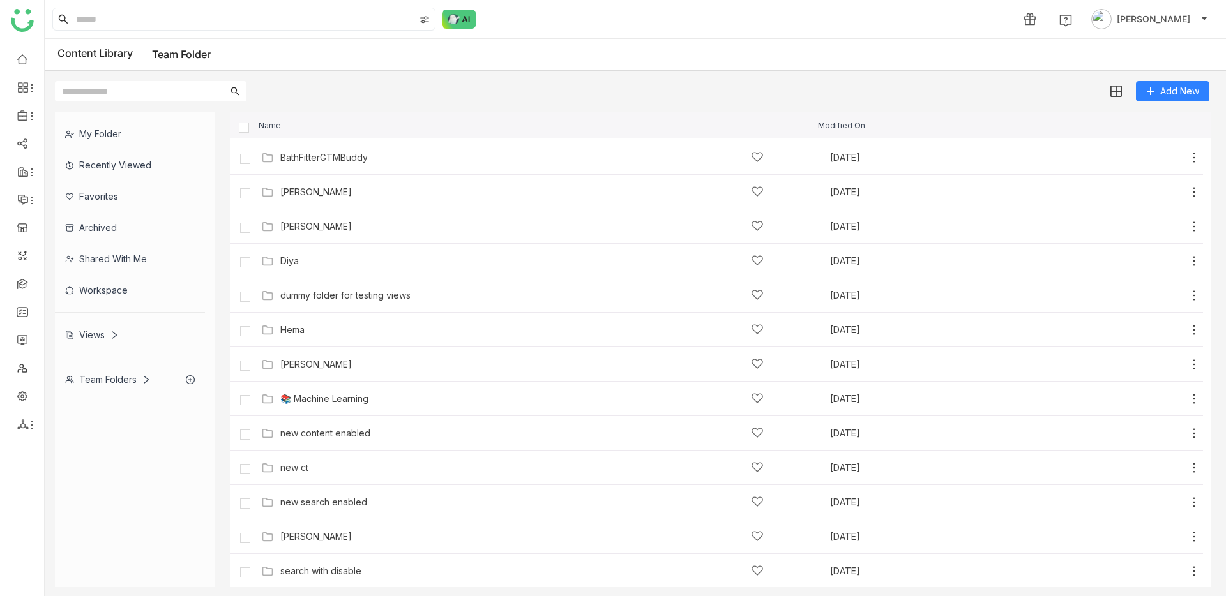
scroll to position [620, 0]
click at [303, 398] on div "Uday" at bounding box center [521, 397] width 483 height 13
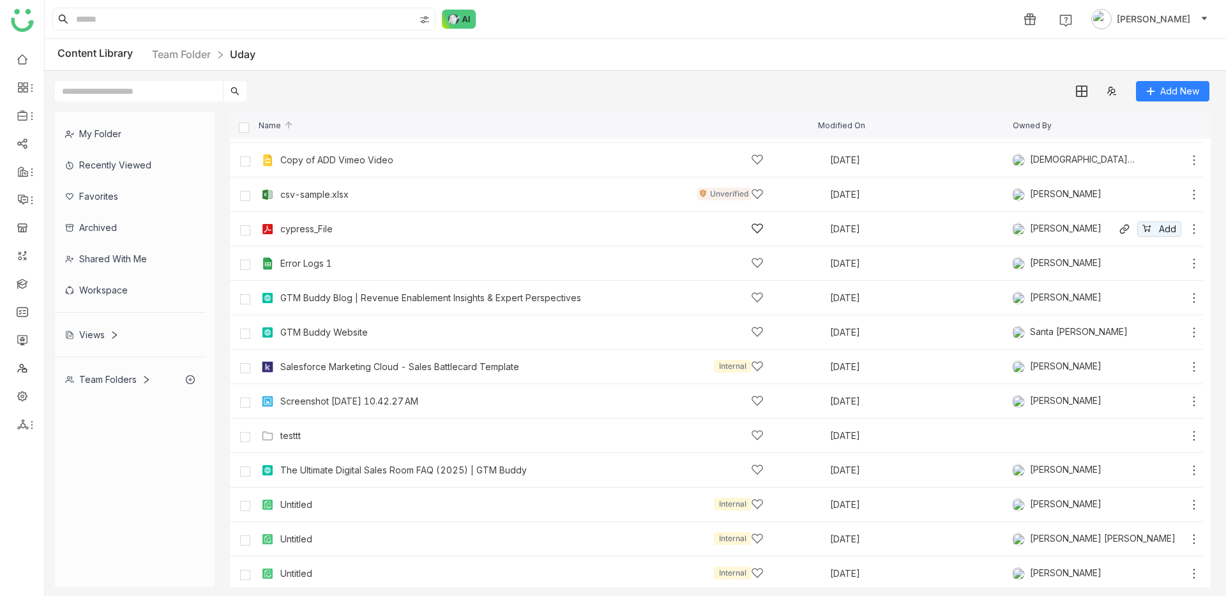
scroll to position [68, 0]
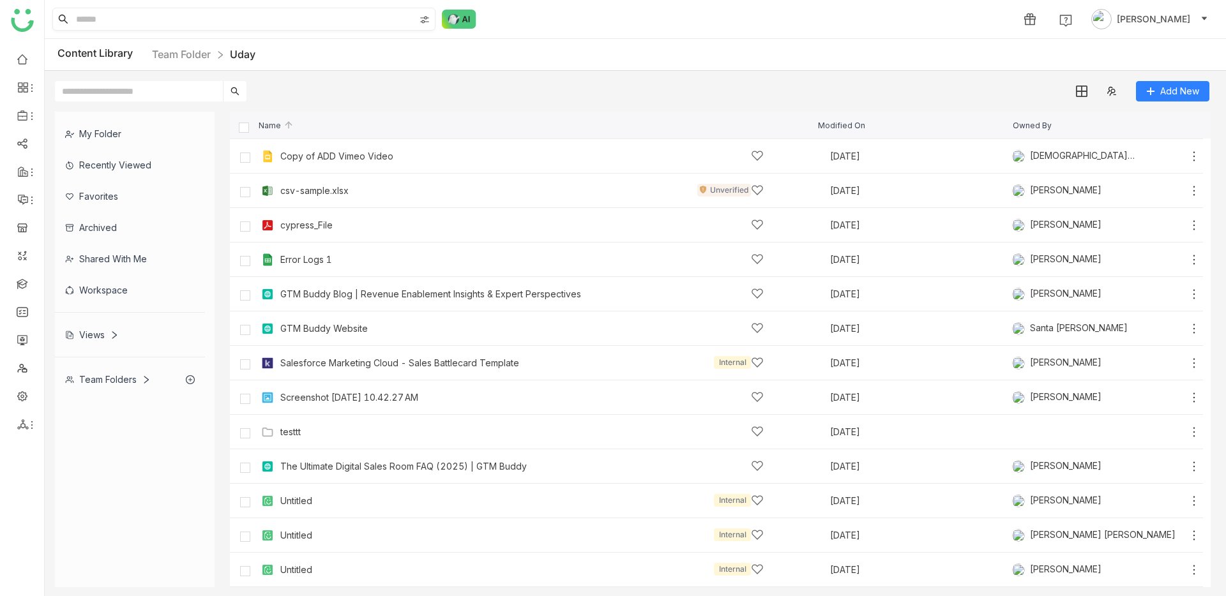
click at [318, 18] on input at bounding box center [243, 19] width 341 height 22
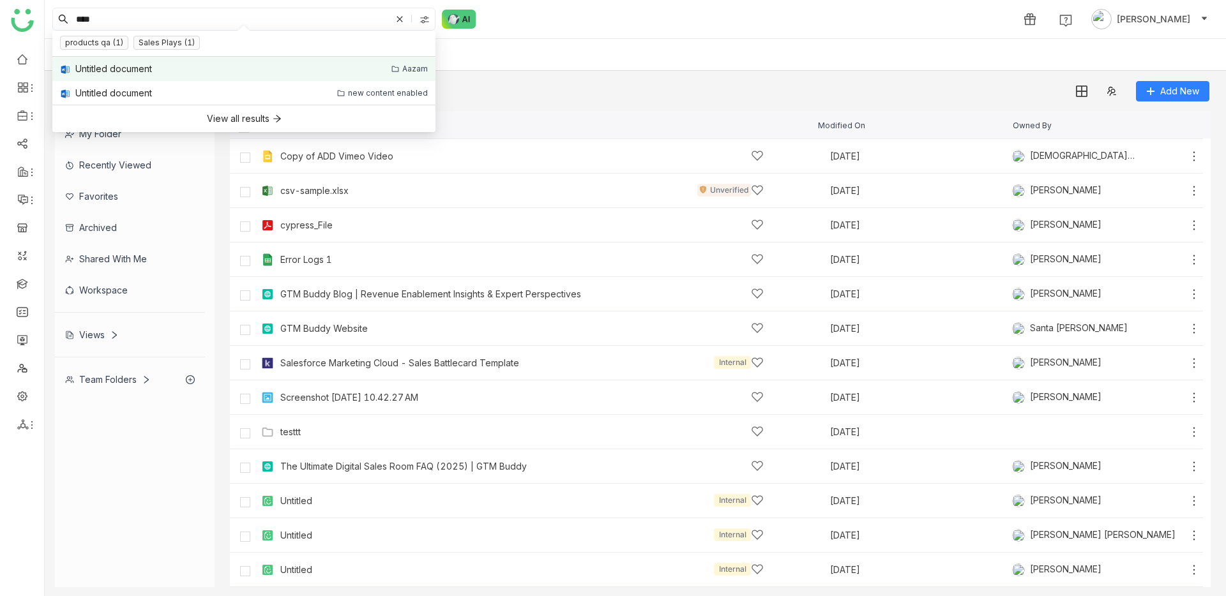
type input "****"
click at [137, 66] on div "Untitled document" at bounding box center [113, 69] width 77 height 14
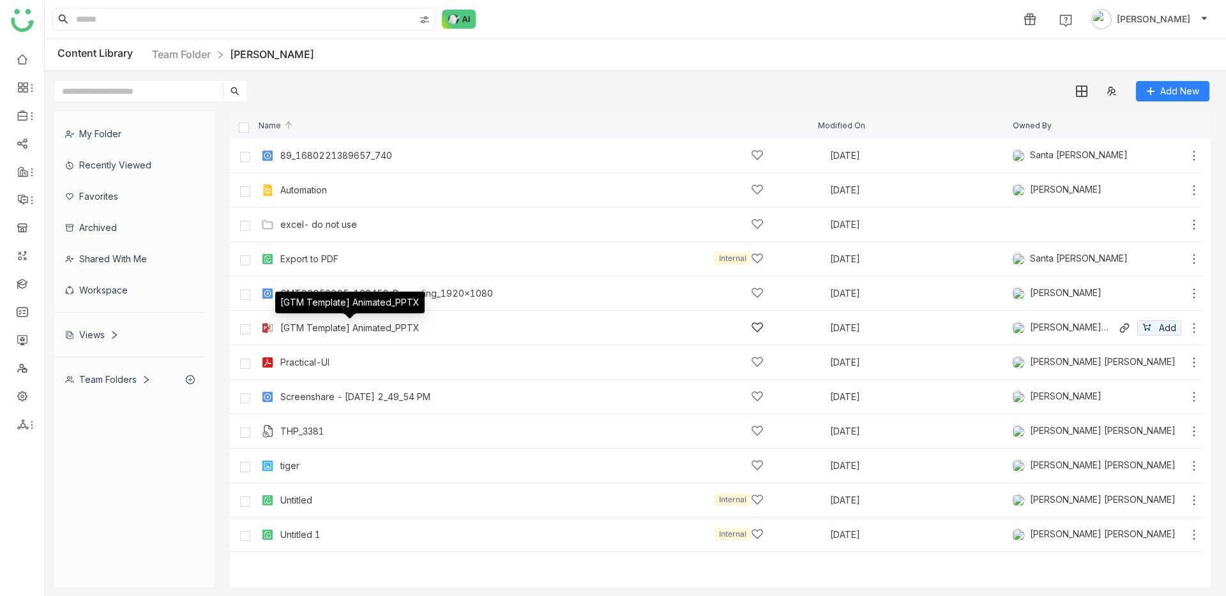
click at [360, 330] on div "[GTM Template] Animated_PPTX" at bounding box center [349, 328] width 139 height 10
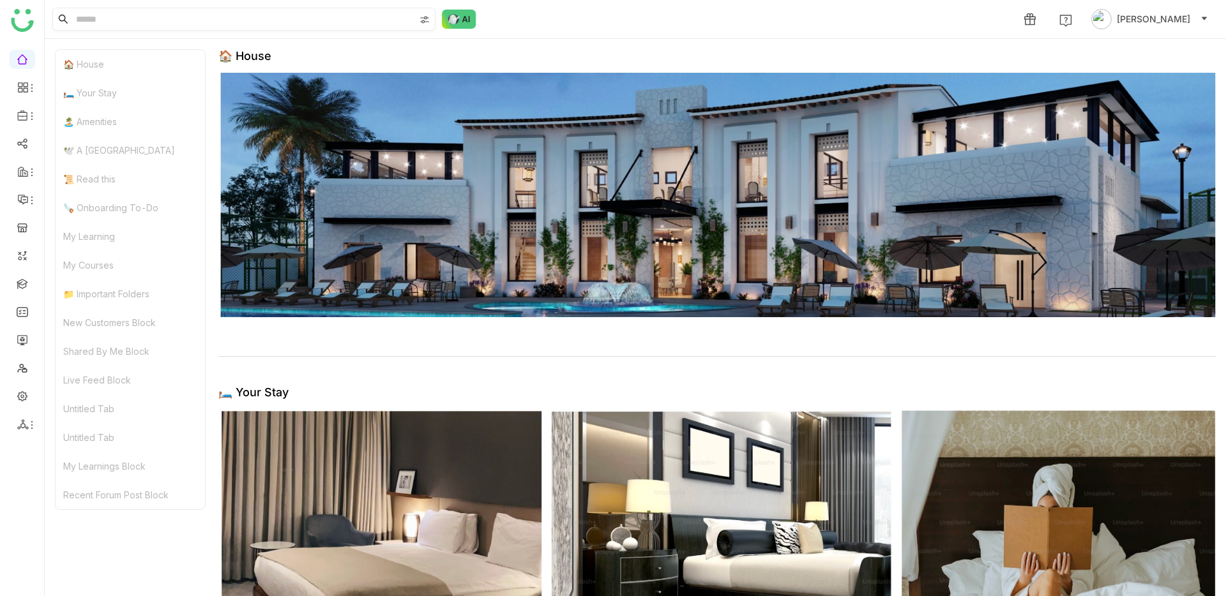
click at [106, 20] on input at bounding box center [243, 19] width 341 height 22
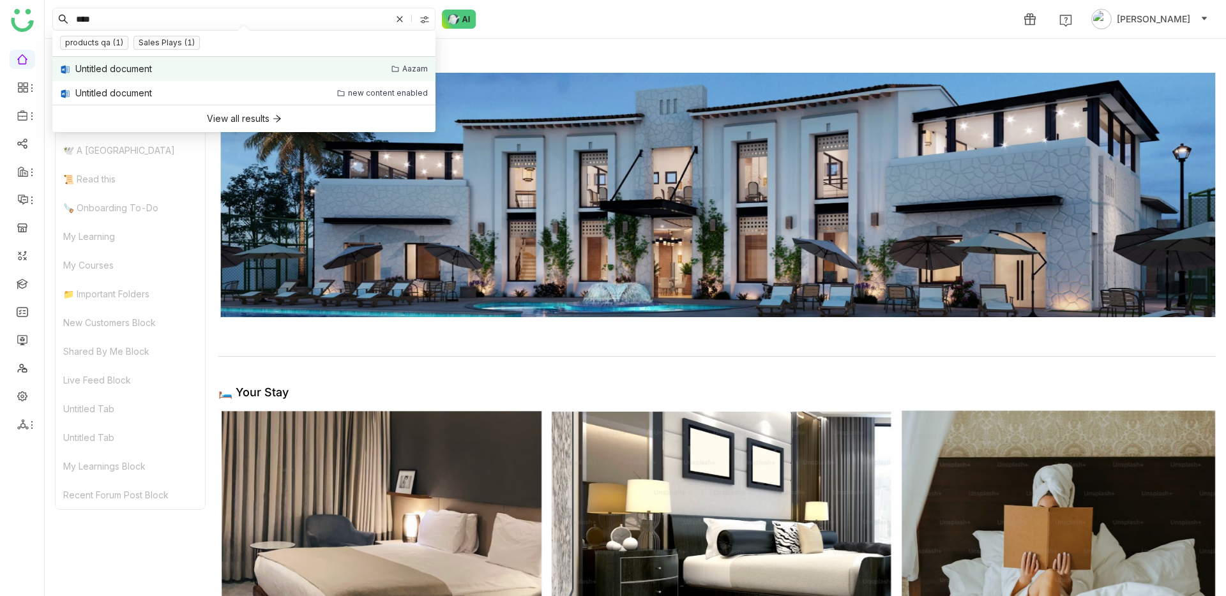
type input "****"
click at [143, 74] on div "Untitled document" at bounding box center [113, 69] width 77 height 14
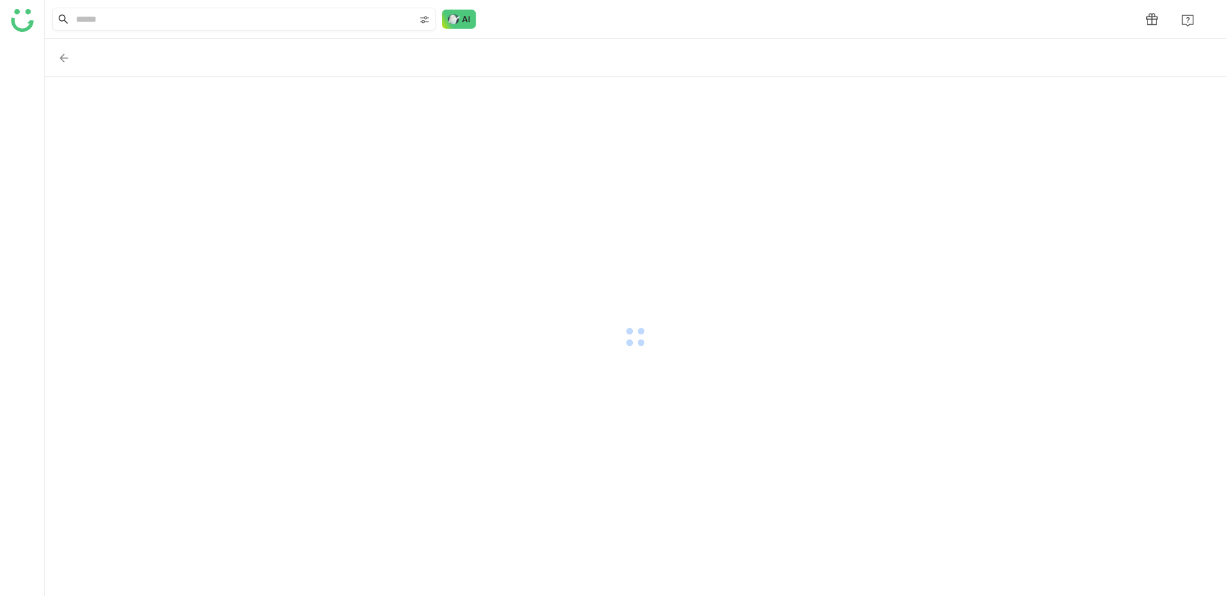
click at [165, 26] on input at bounding box center [243, 19] width 341 height 22
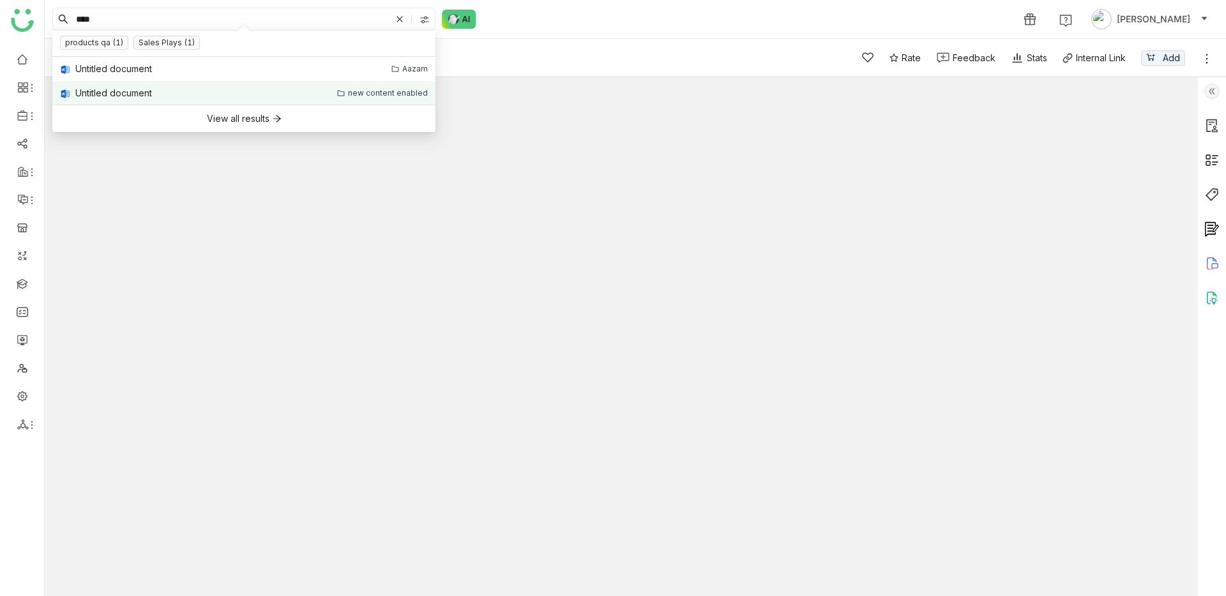
type input "****"
click at [185, 93] on link "Untitled document new content enabled" at bounding box center [243, 93] width 383 height 24
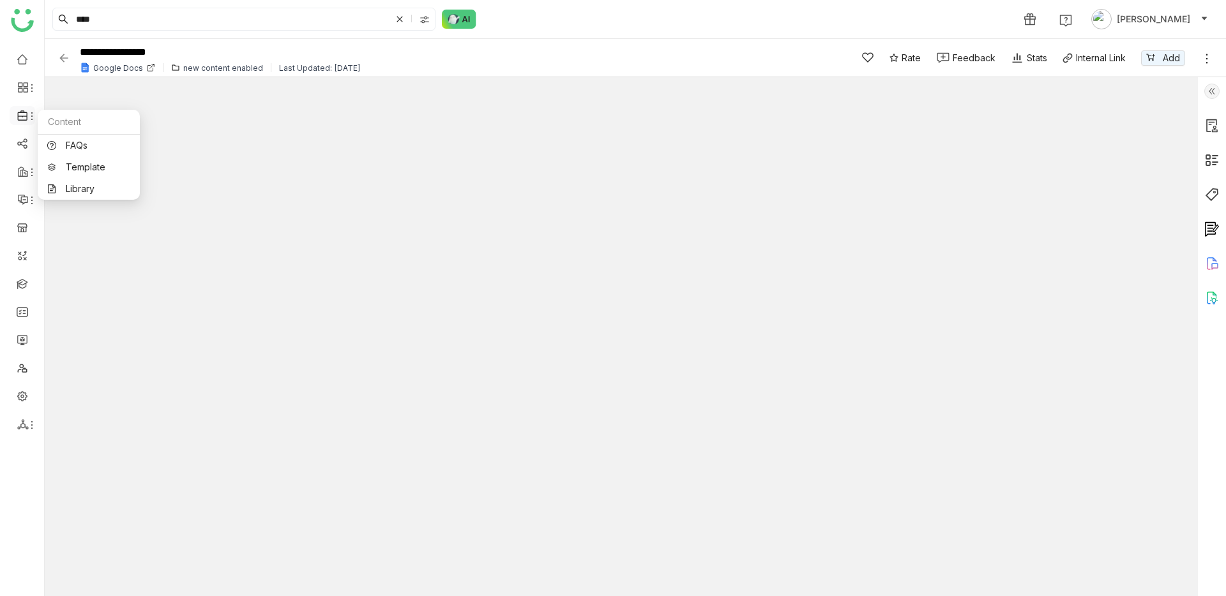
click at [25, 116] on icon at bounding box center [22, 115] width 10 height 10
click at [89, 192] on link "Library" at bounding box center [88, 189] width 83 height 9
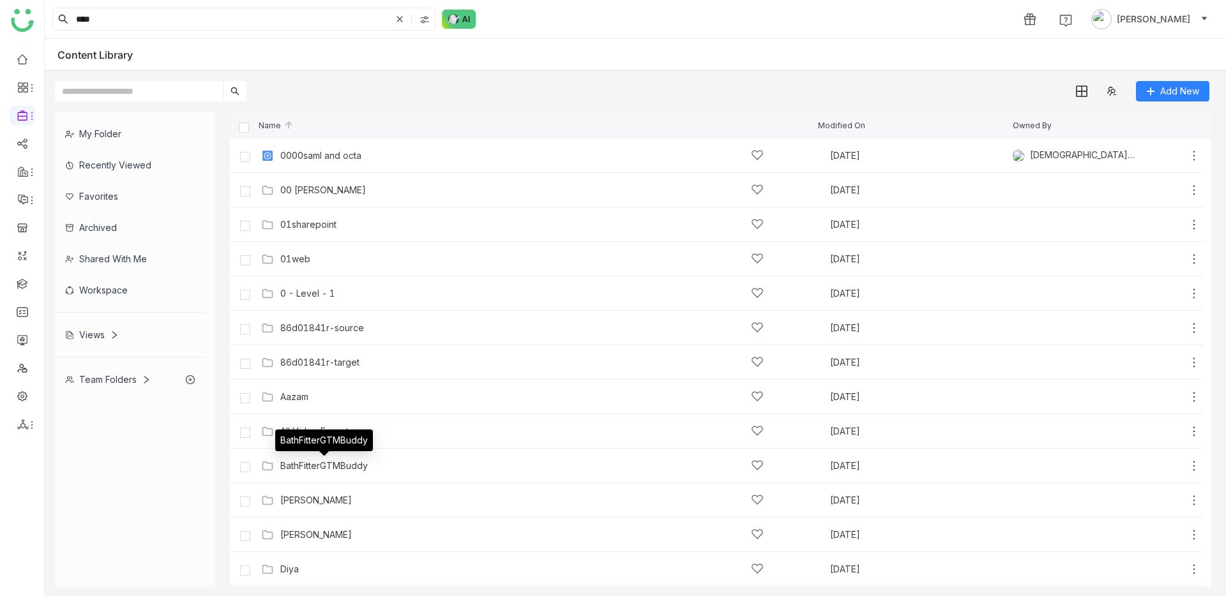
click at [312, 464] on div "BathFitterGTMBuddy" at bounding box center [323, 466] width 87 height 10
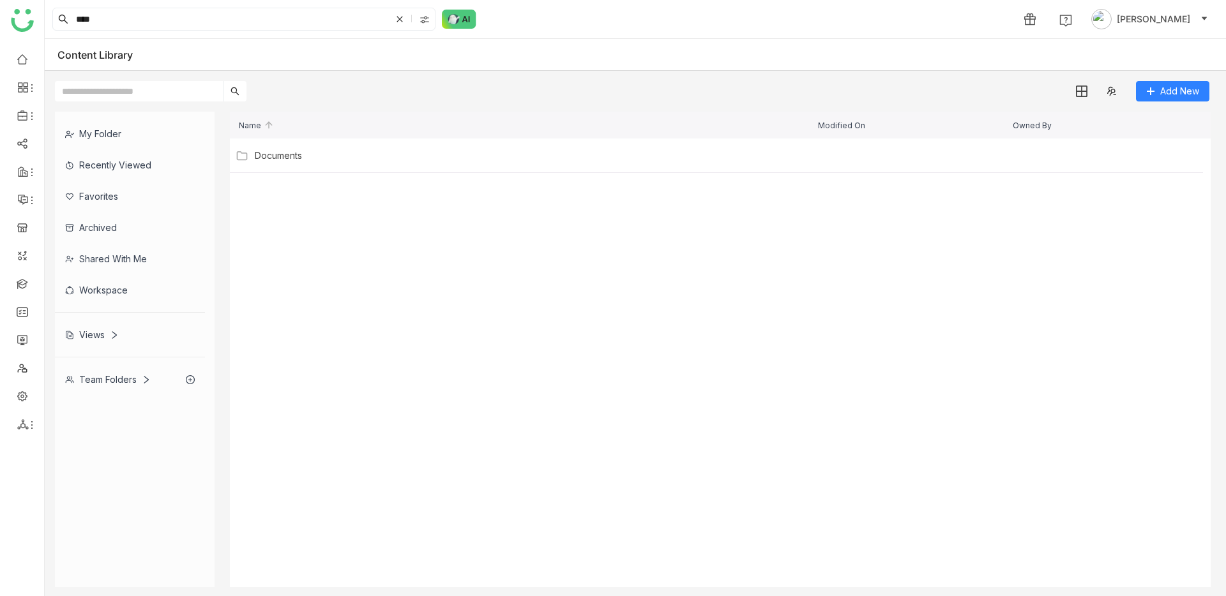
click at [291, 139] on div "Documents" at bounding box center [716, 156] width 973 height 34
click at [290, 149] on div "Documents" at bounding box center [521, 155] width 483 height 13
click at [291, 149] on body "**** 1 Avneesh Srivastava Content Library Add New My Folder Recently Viewed Fav…" at bounding box center [613, 298] width 1226 height 596
click at [302, 151] on div "Bath Fitter Content" at bounding box center [319, 156] width 78 height 10
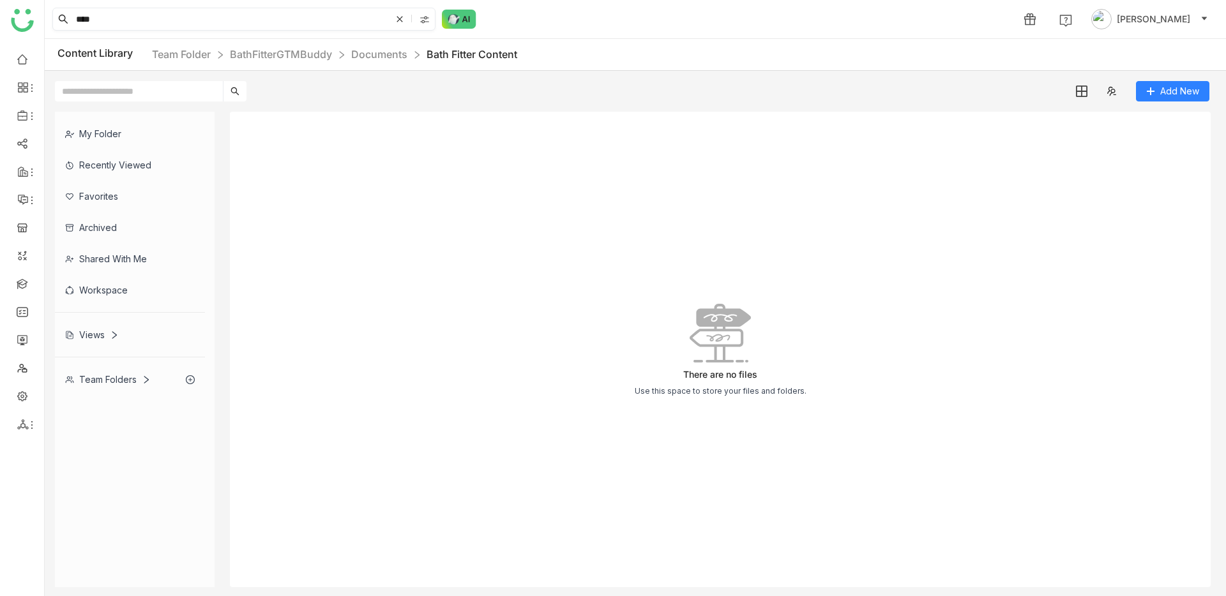
click at [319, 14] on input "****" at bounding box center [231, 19] width 317 height 22
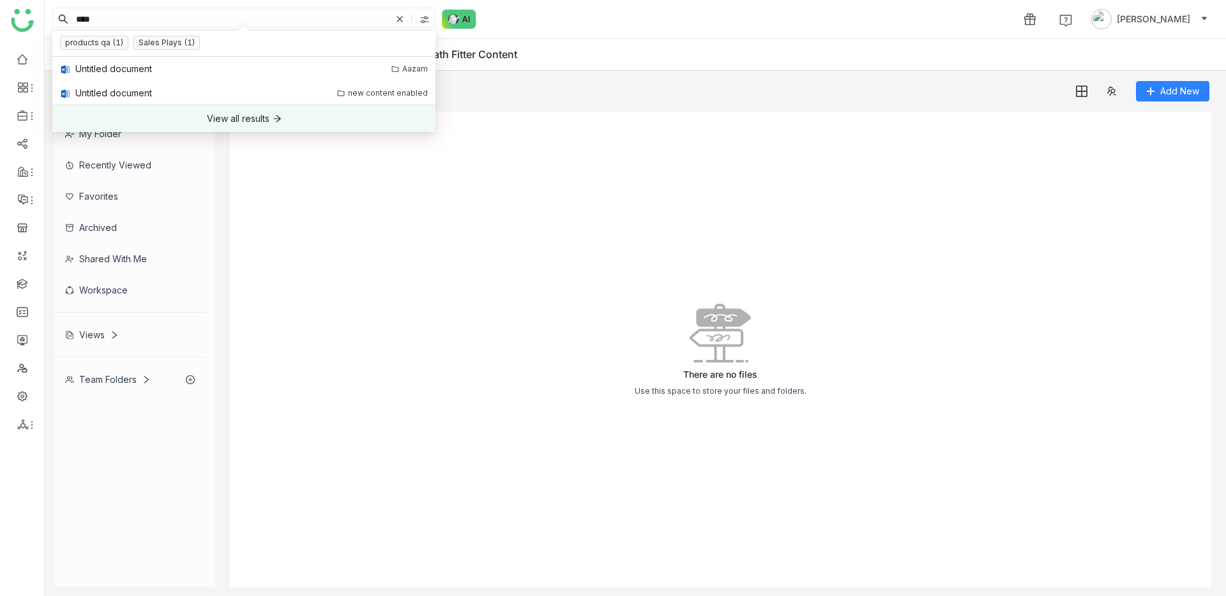
click at [264, 116] on div "View all results" at bounding box center [238, 119] width 63 height 14
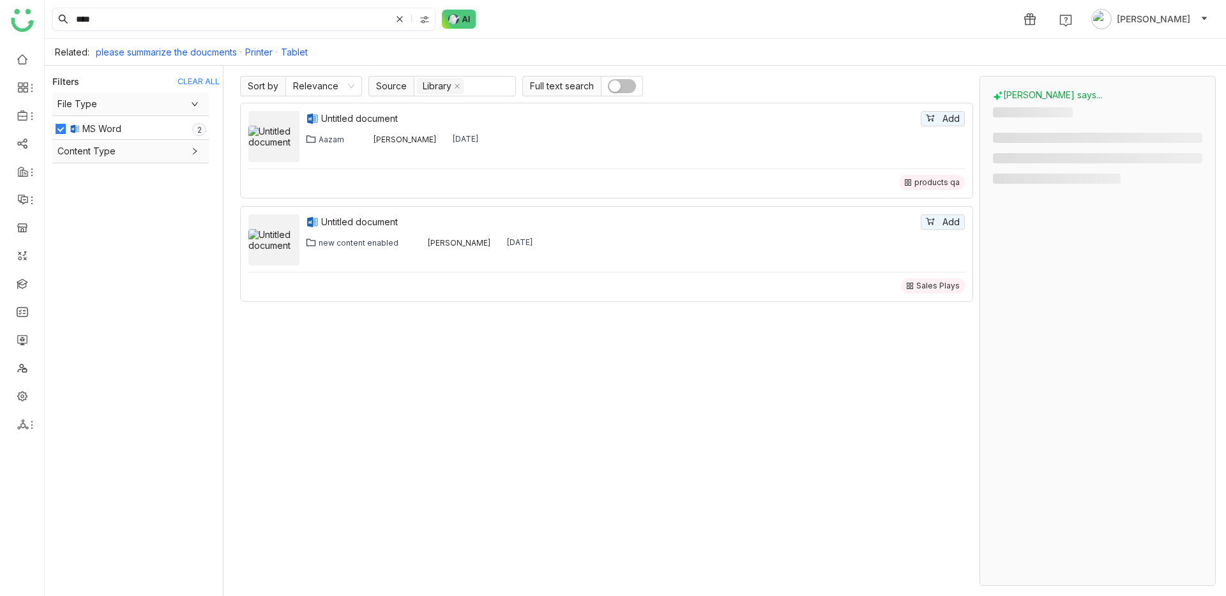
click at [403, 20] on icon at bounding box center [400, 19] width 8 height 8
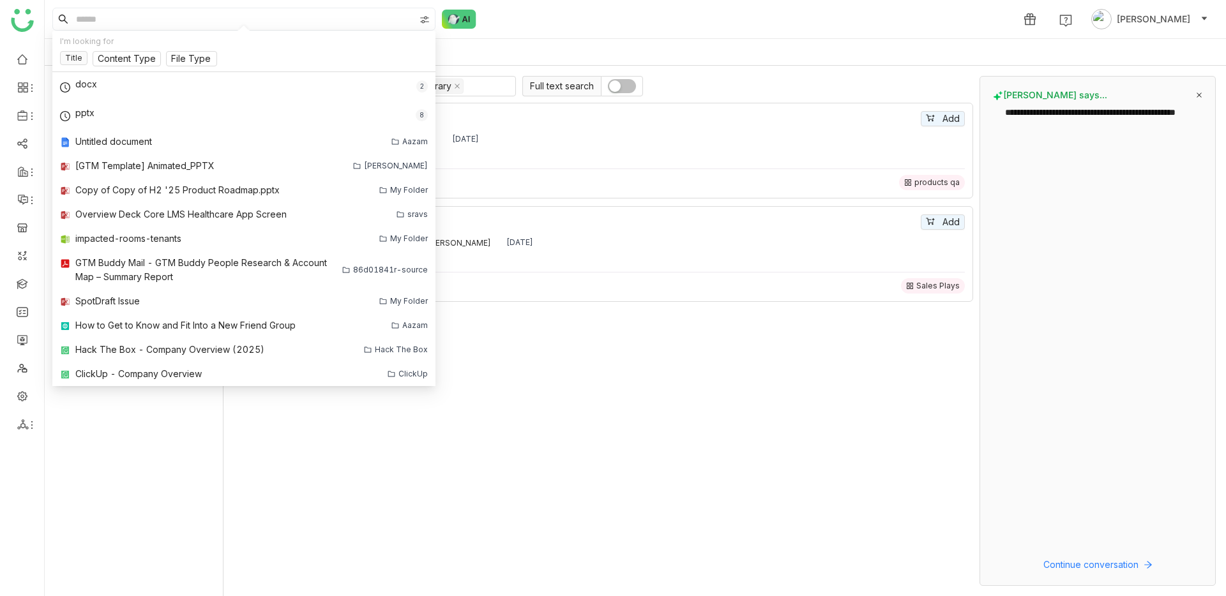
click at [741, 107] on div "Untitled document Add Aazam Azam Hussain Aug 19, 2025 products qa" at bounding box center [606, 151] width 733 height 96
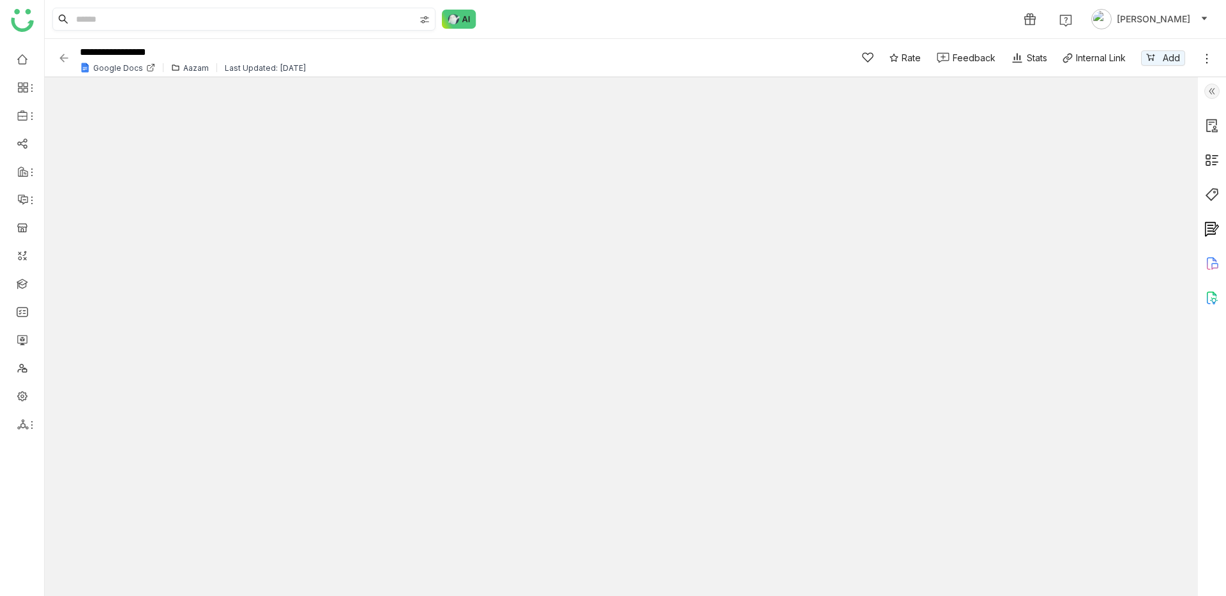
type input "****"
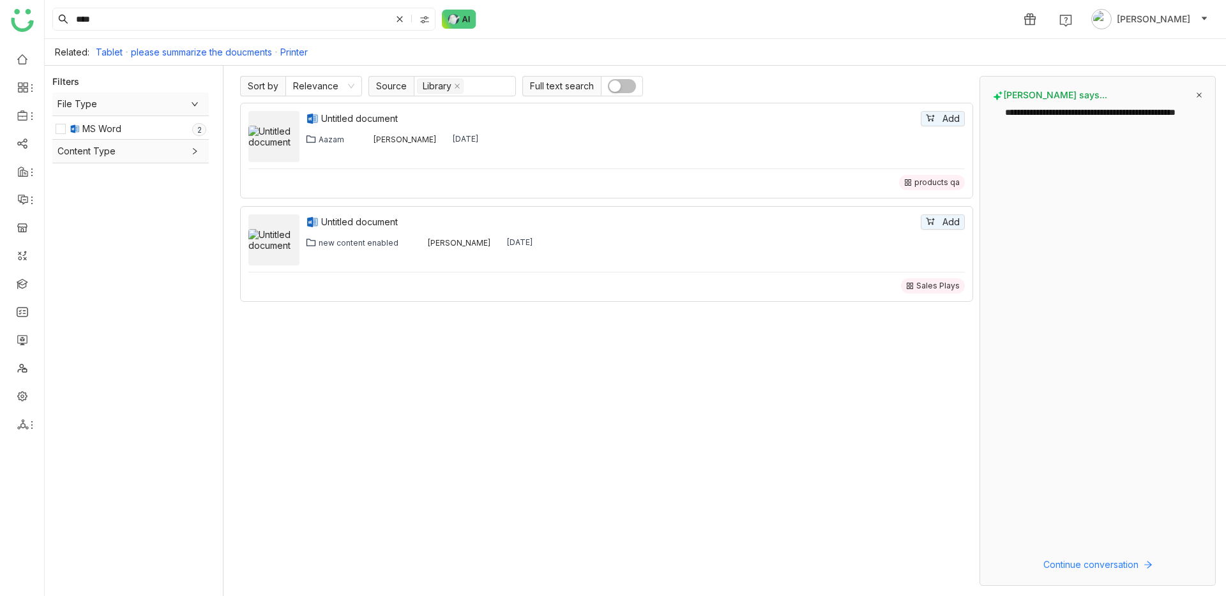
drag, startPoint x: 122, startPoint y: 24, endPoint x: 26, endPoint y: 19, distance: 96.6
click at [26, 19] on nz-layout "**********" at bounding box center [613, 298] width 1226 height 596
click at [40, 114] on ul at bounding box center [22, 242] width 44 height 402
click at [34, 115] on icon at bounding box center [32, 116] width 10 height 10
click at [80, 185] on link "Library" at bounding box center [88, 189] width 83 height 9
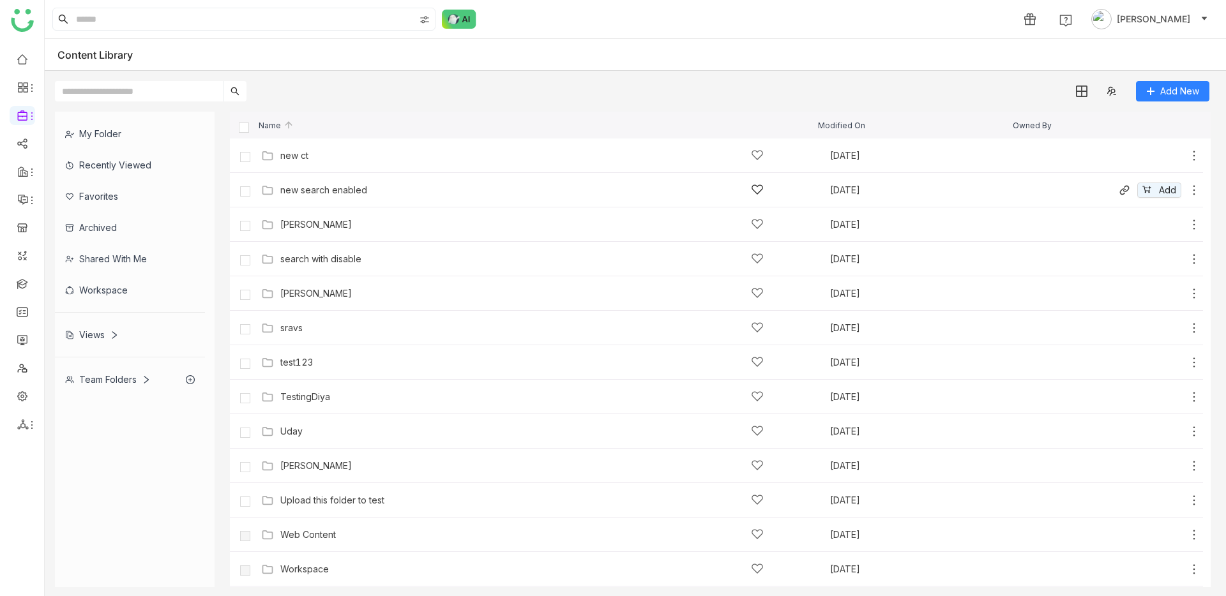
scroll to position [724, 0]
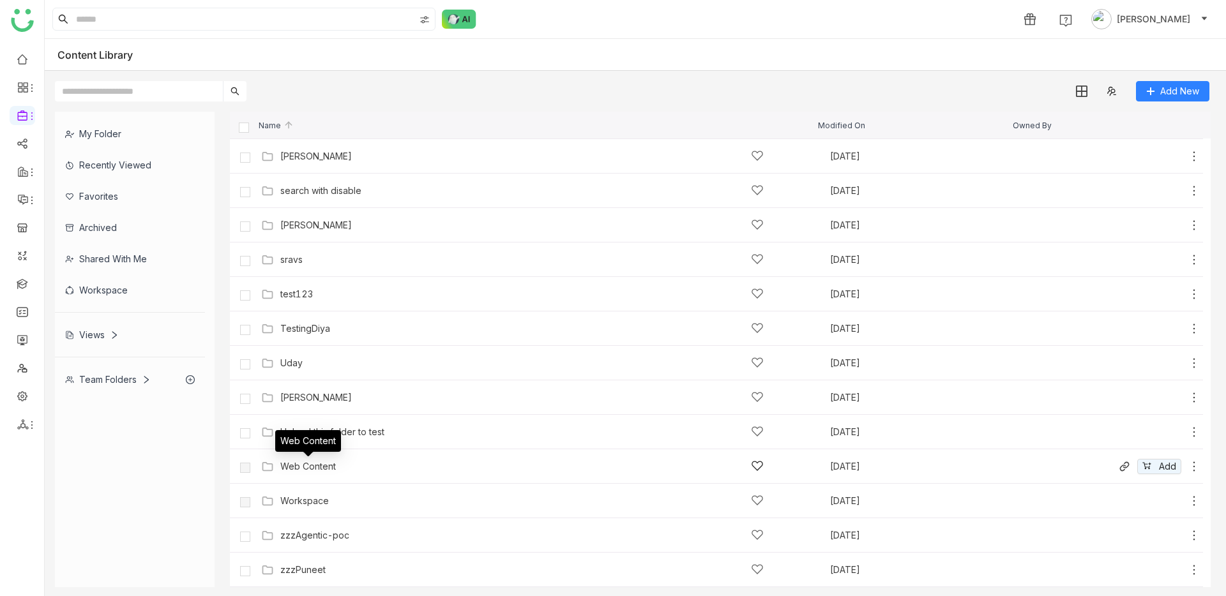
click at [318, 470] on div "Web Content" at bounding box center [308, 467] width 56 height 10
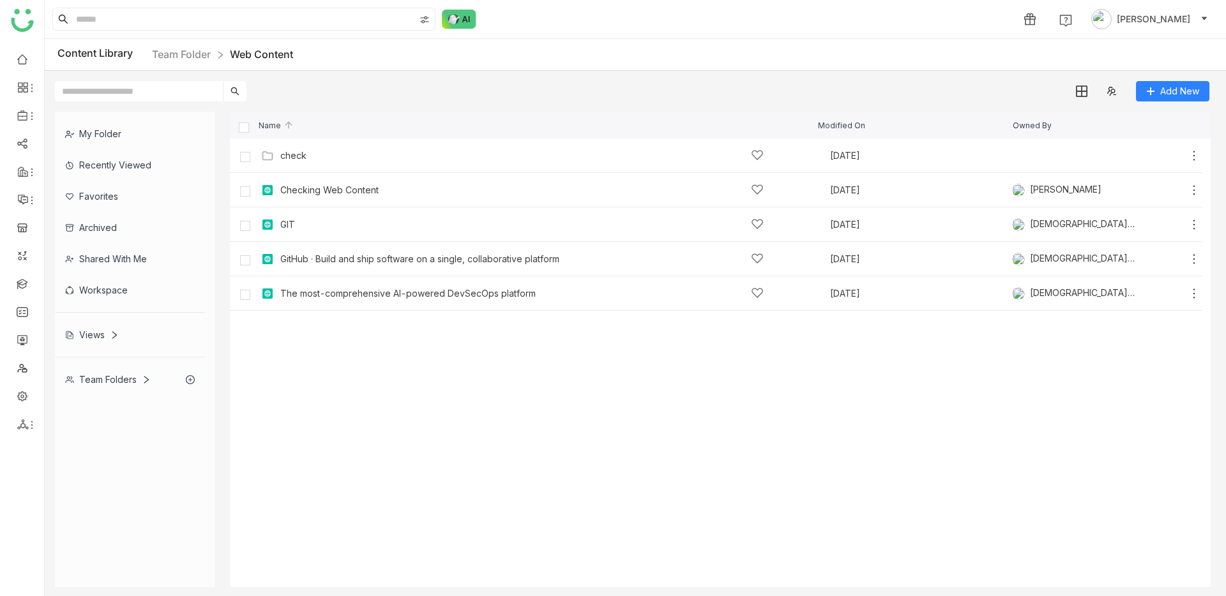
click at [105, 380] on div "Team Folders" at bounding box center [108, 379] width 86 height 11
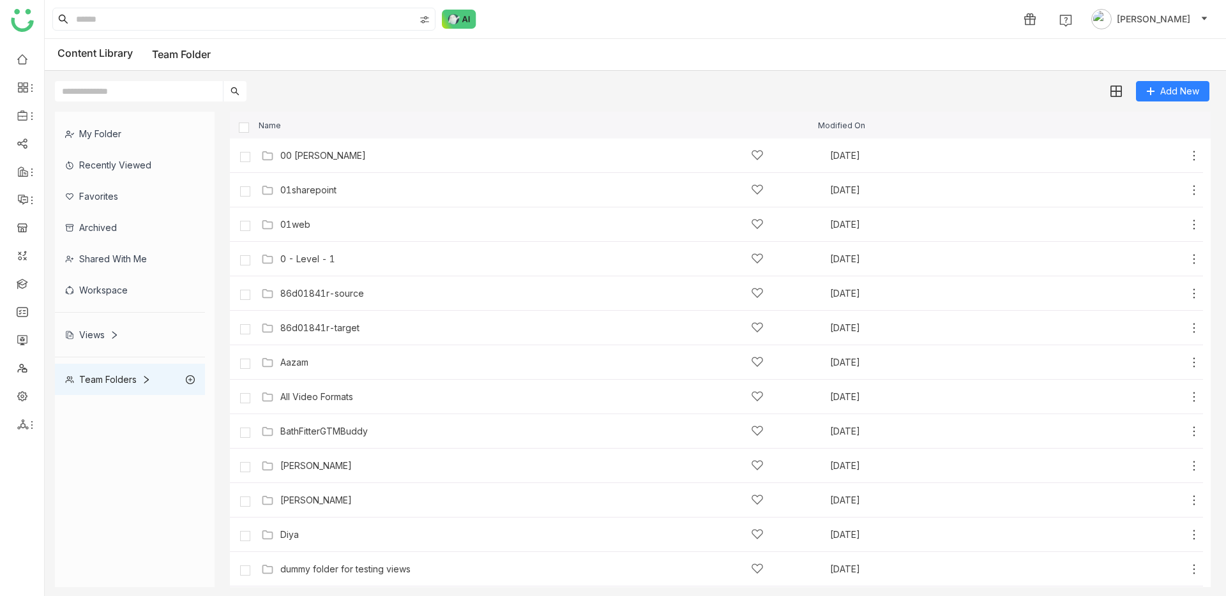
scroll to position [242, 0]
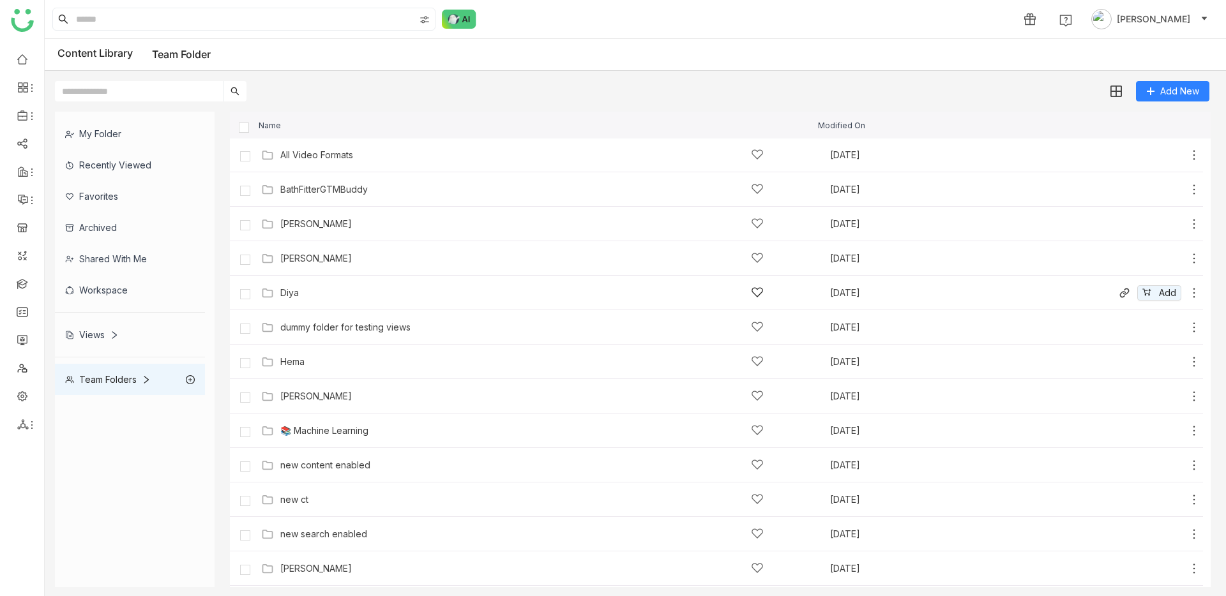
click at [287, 296] on div "Diya" at bounding box center [289, 293] width 19 height 10
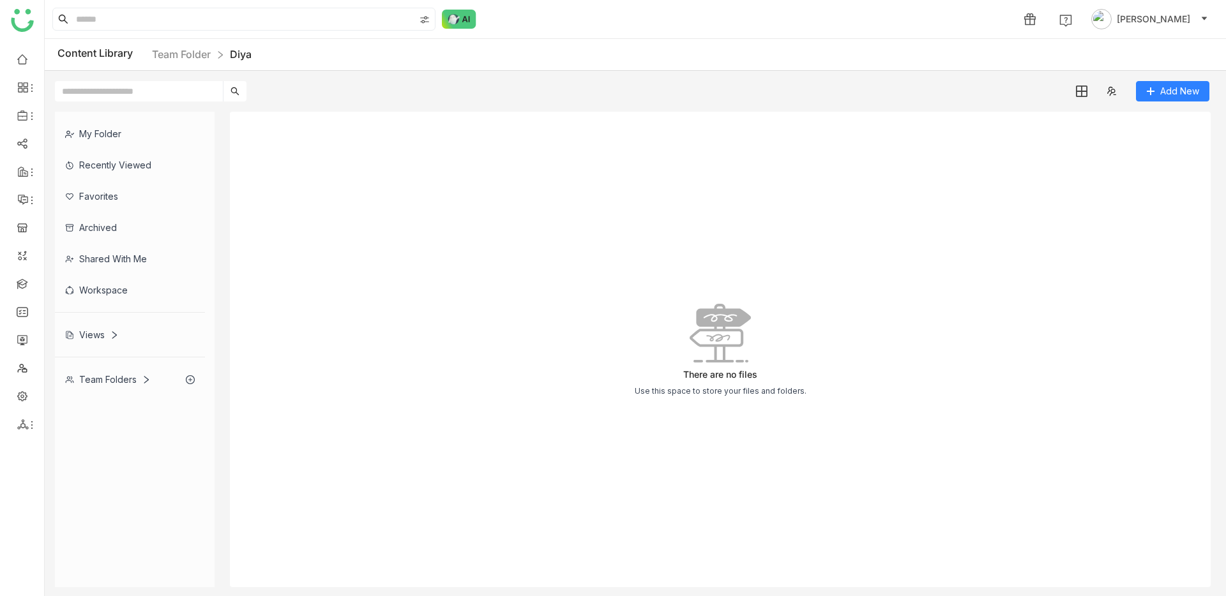
click at [109, 377] on div "Team Folders" at bounding box center [108, 379] width 86 height 11
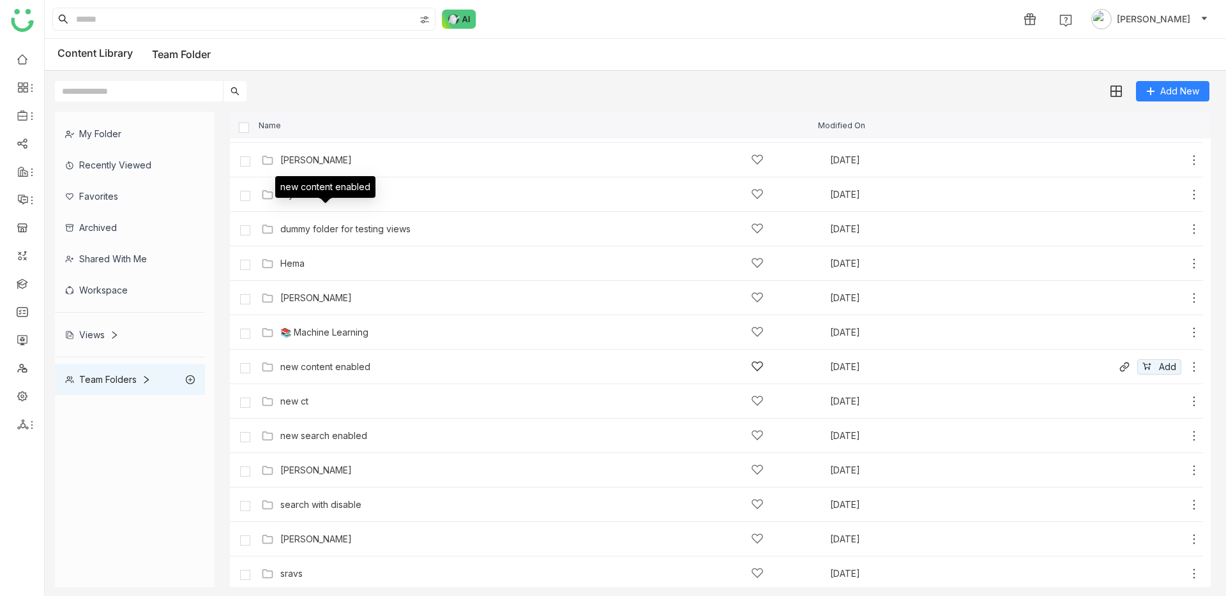
scroll to position [620, 0]
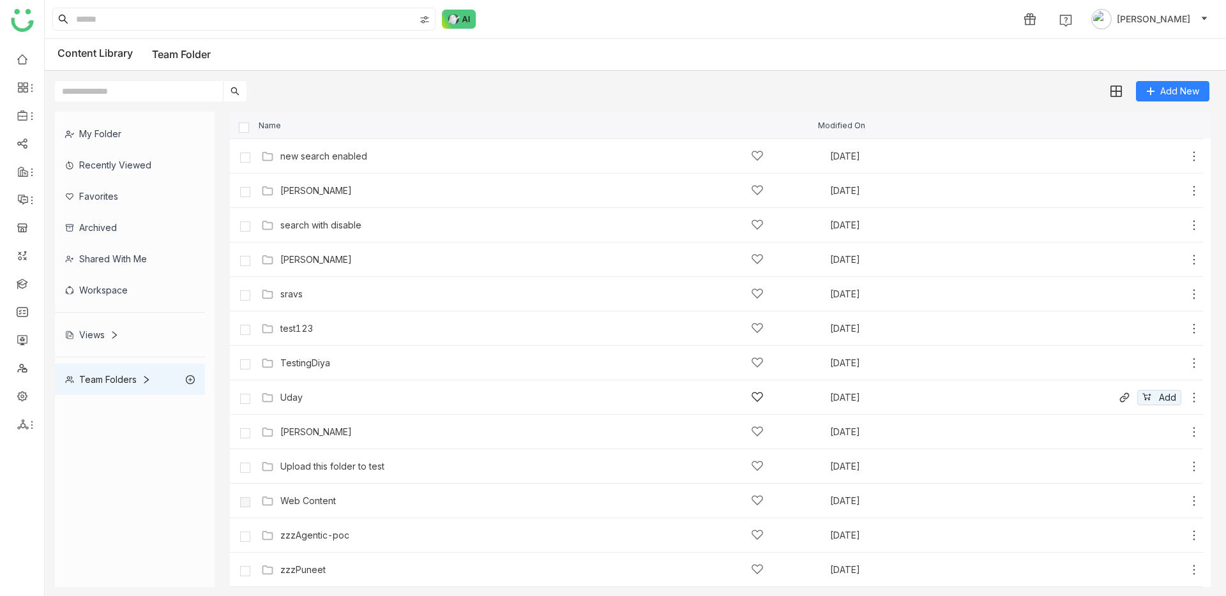
click at [298, 399] on div "Uday" at bounding box center [291, 398] width 22 height 10
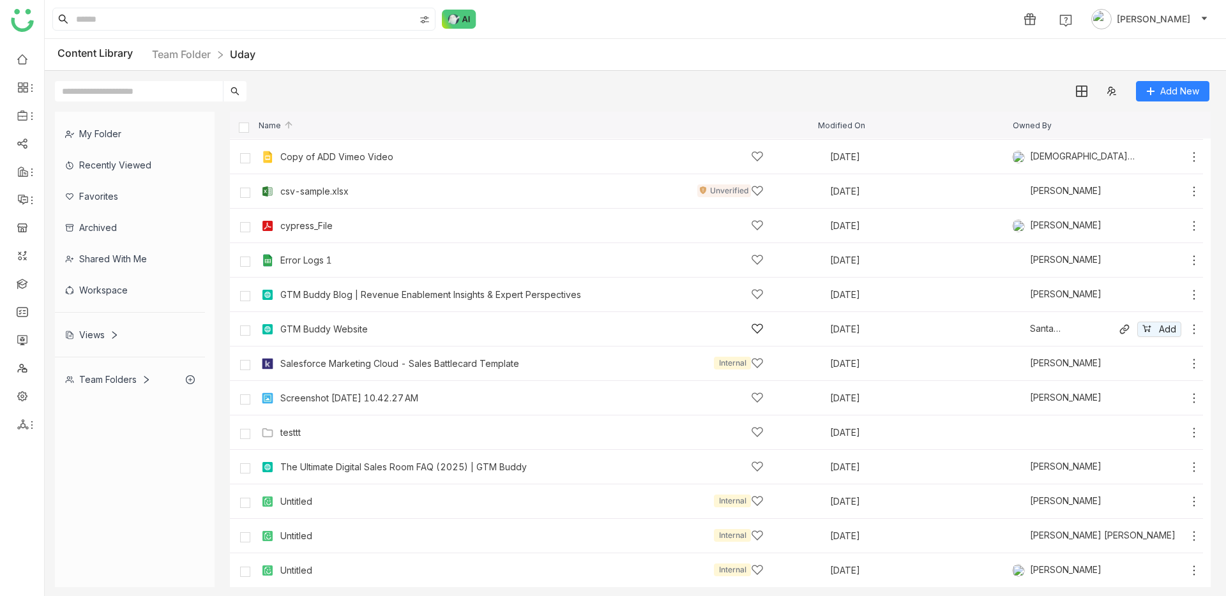
scroll to position [68, 0]
click at [104, 377] on div "Team Folders" at bounding box center [108, 379] width 86 height 11
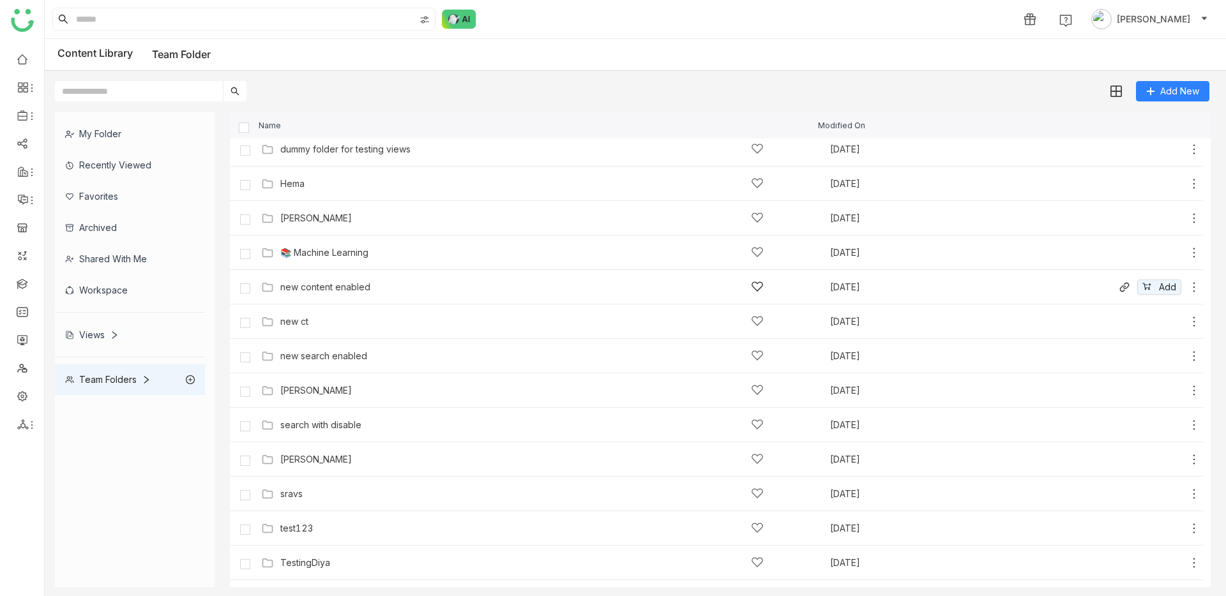
scroll to position [288, 0]
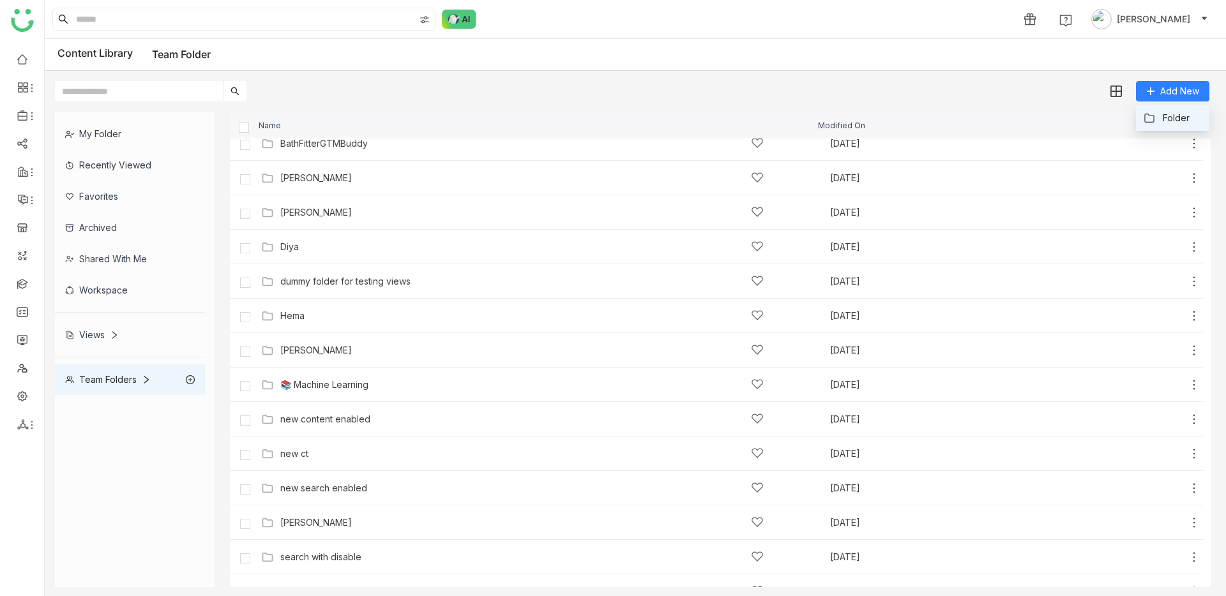
click at [1180, 110] on li "Folder" at bounding box center [1172, 118] width 73 height 26
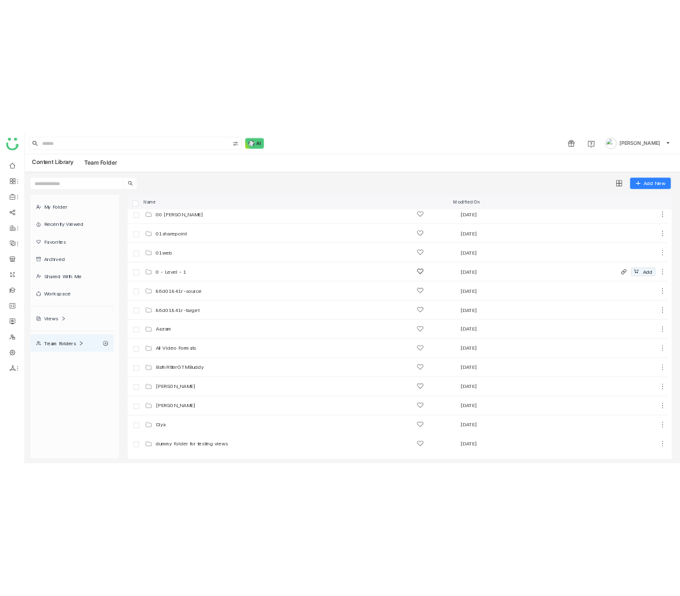
scroll to position [0, 0]
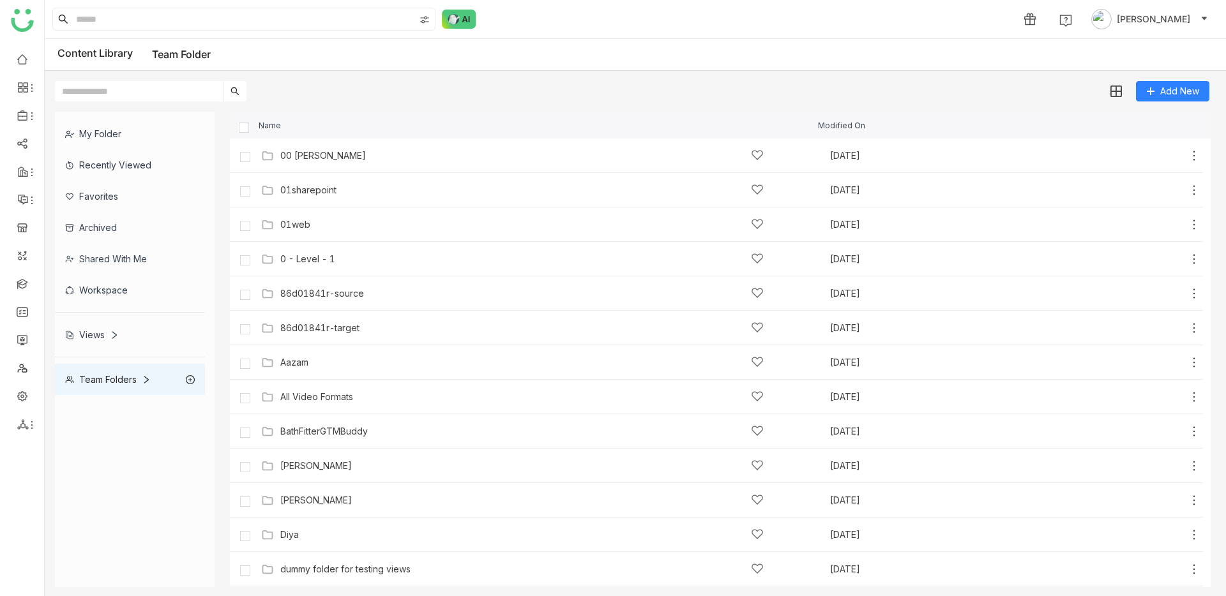
drag, startPoint x: 301, startPoint y: 190, endPoint x: 321, endPoint y: 186, distance: 20.2
click at [301, 189] on div "01sharepoint" at bounding box center [308, 190] width 56 height 10
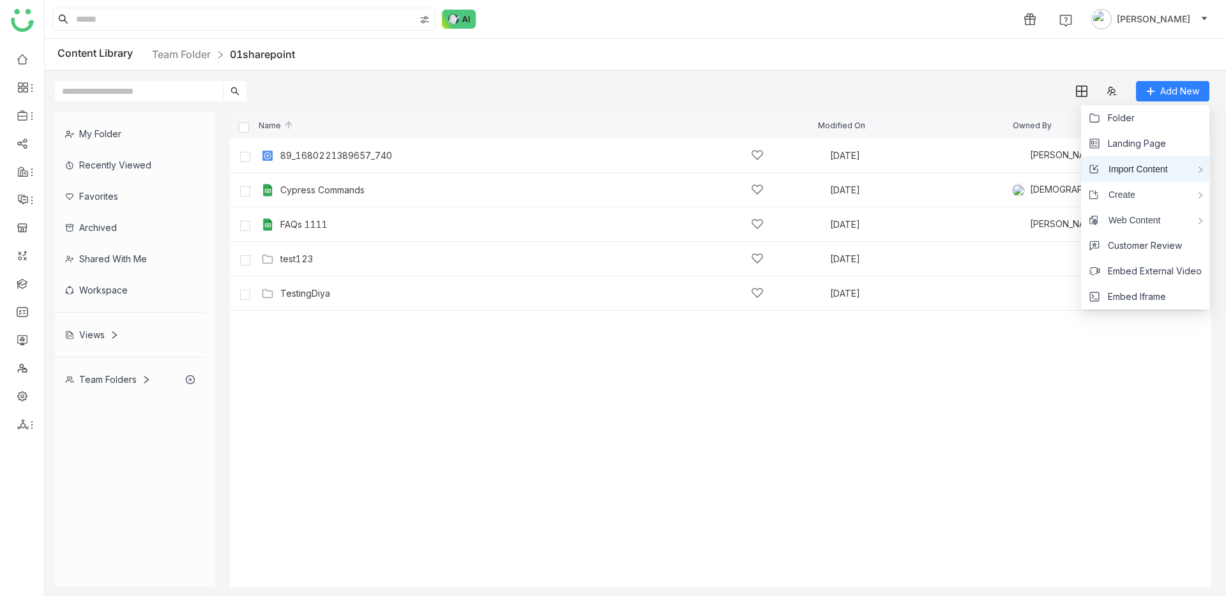
click at [1156, 160] on div "Import Content" at bounding box center [1145, 169] width 128 height 26
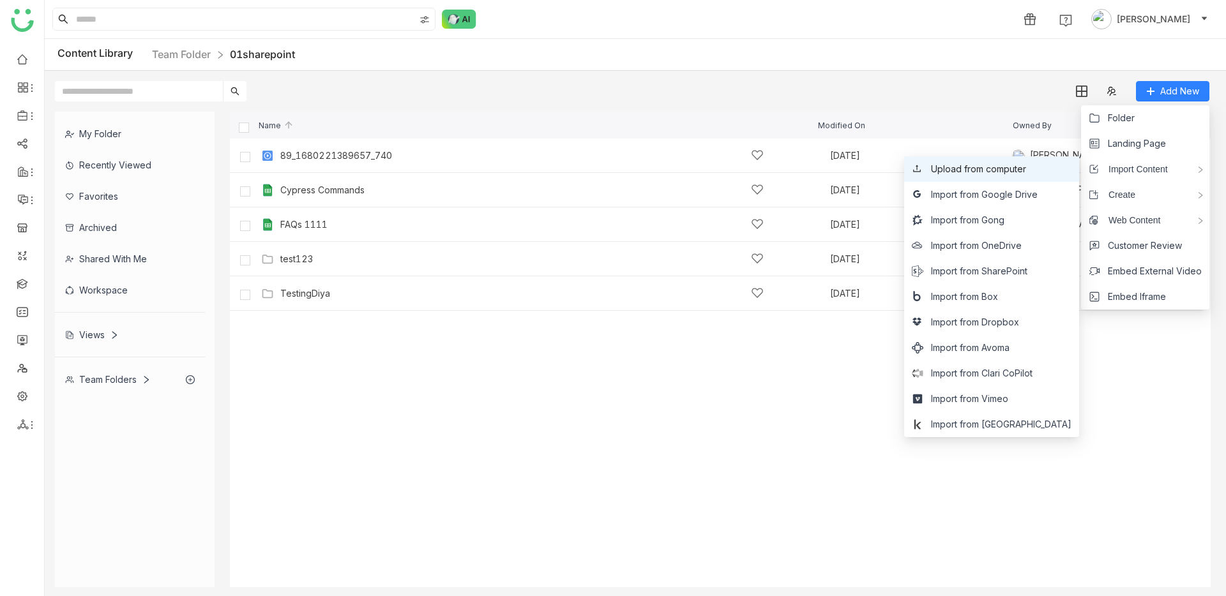
click at [1026, 166] on span "Upload from computer" at bounding box center [978, 169] width 95 height 14
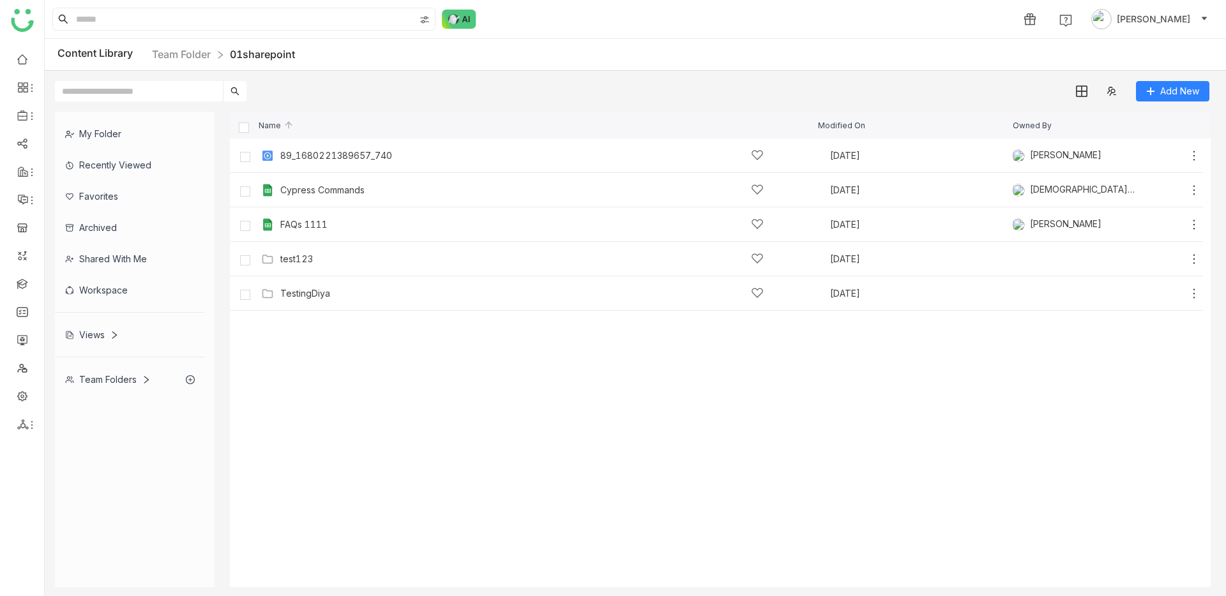
click at [566, 459] on cdk-virtual-scroll-viewport "89_1680221389657_740 Sep 25, 2025 Vineet Tiwari Add Cypress Commands Dec 21, 20…" at bounding box center [720, 363] width 981 height 449
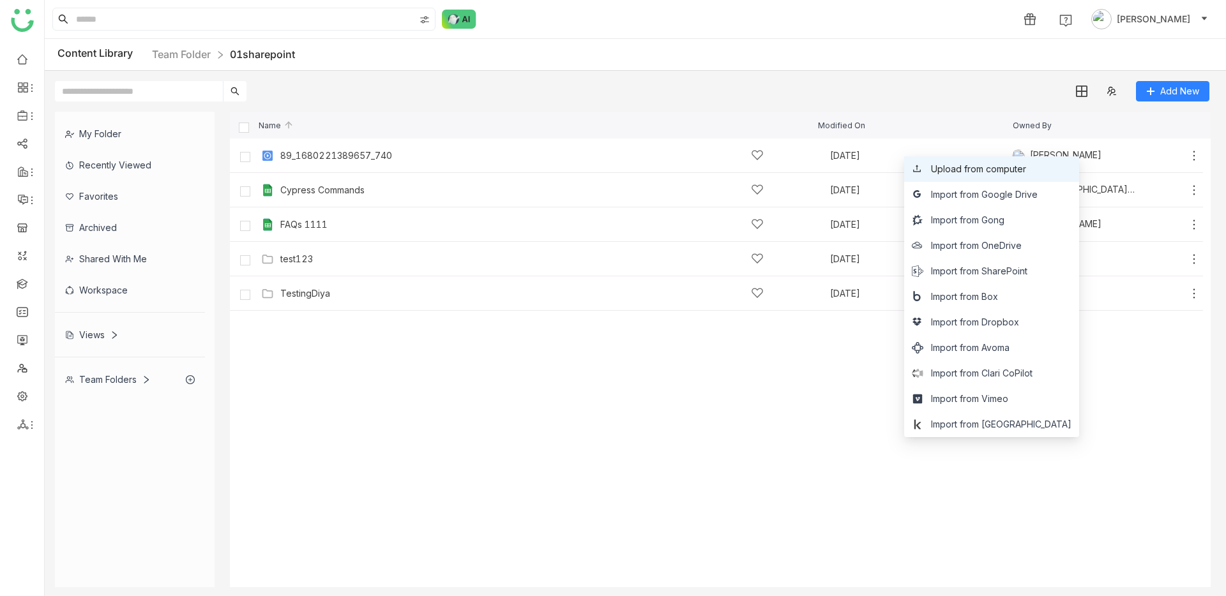
click at [1039, 178] on li "Upload from computer" at bounding box center [991, 169] width 175 height 26
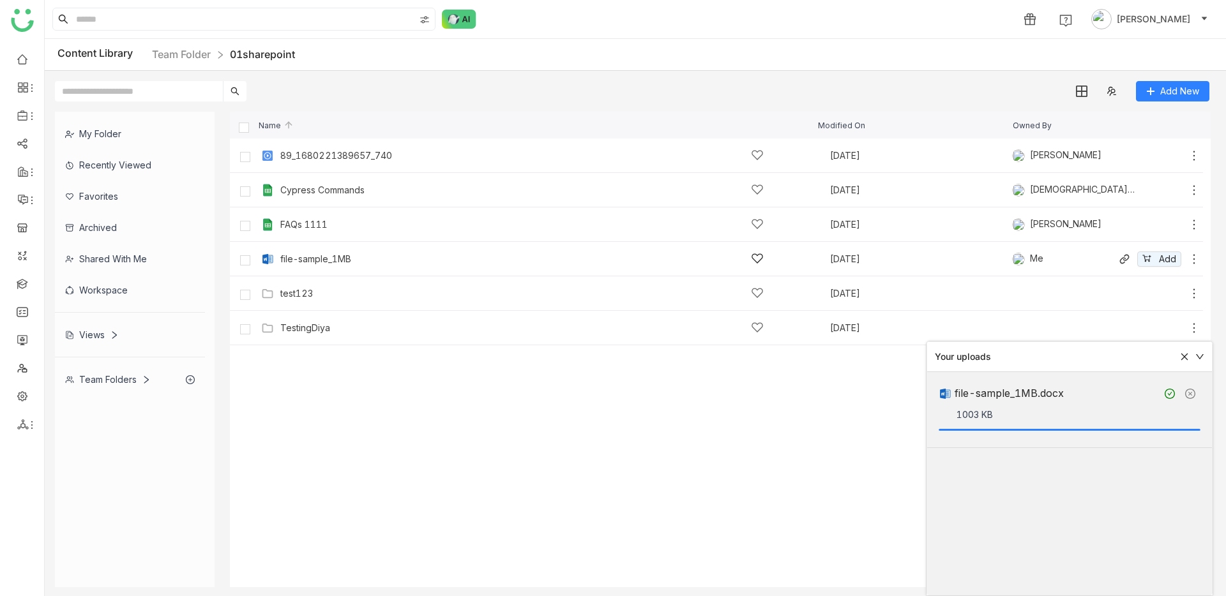
click at [359, 259] on div "file-sample_1MB" at bounding box center [521, 258] width 483 height 13
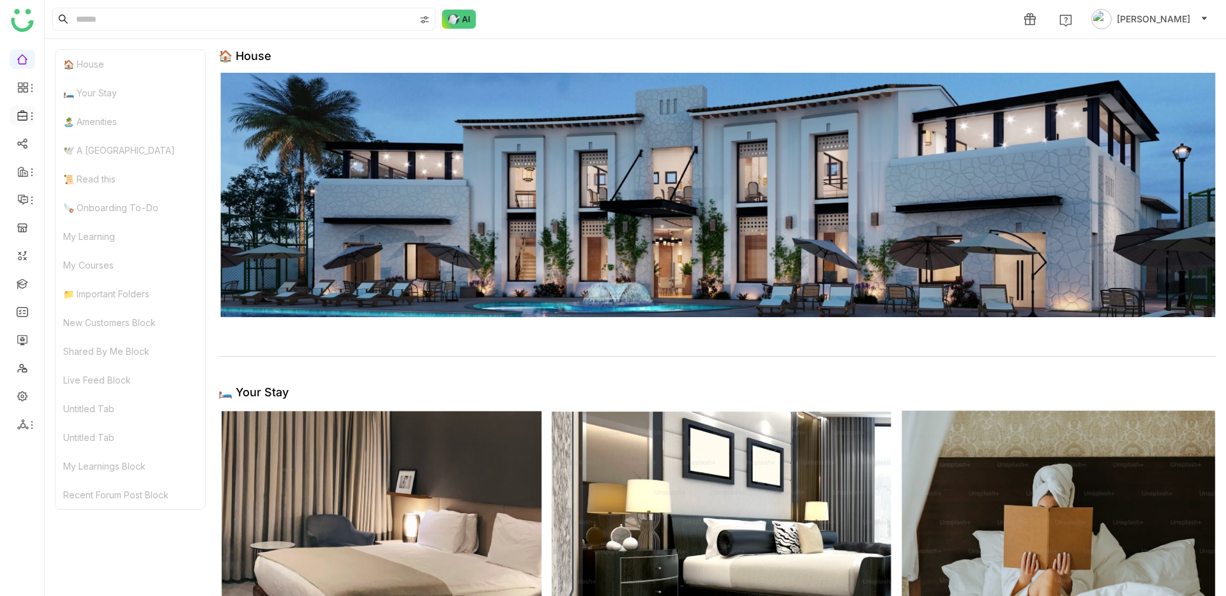
click at [22, 116] on span at bounding box center [22, 116] width 6 height 0
click at [83, 194] on link "Library" at bounding box center [88, 189] width 83 height 9
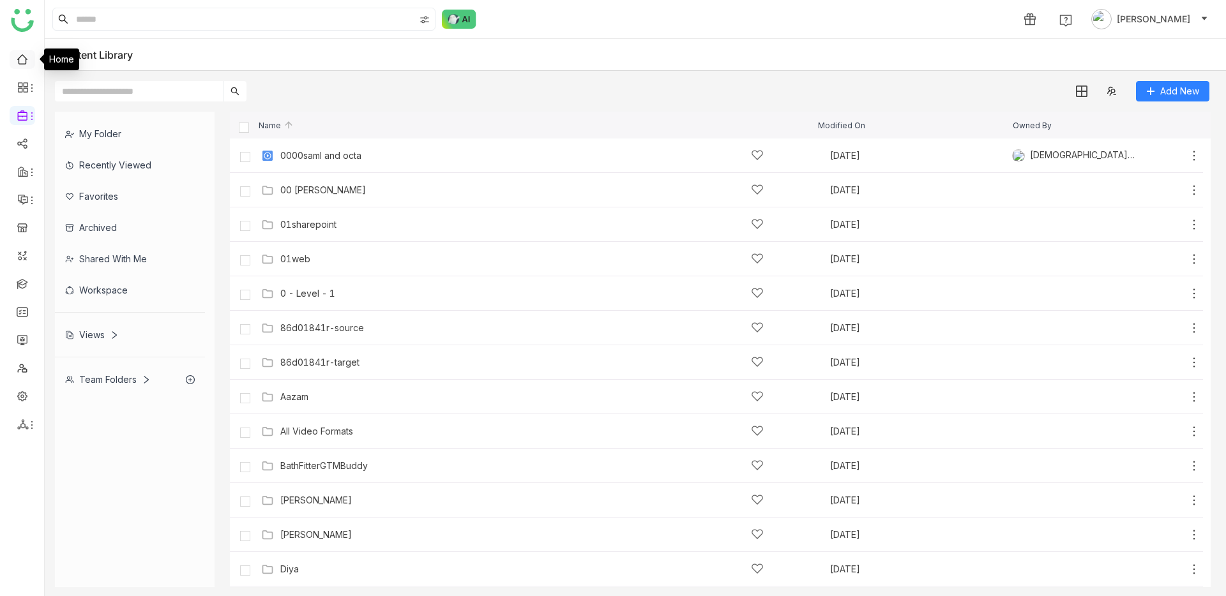
click at [24, 64] on link at bounding box center [22, 58] width 11 height 11
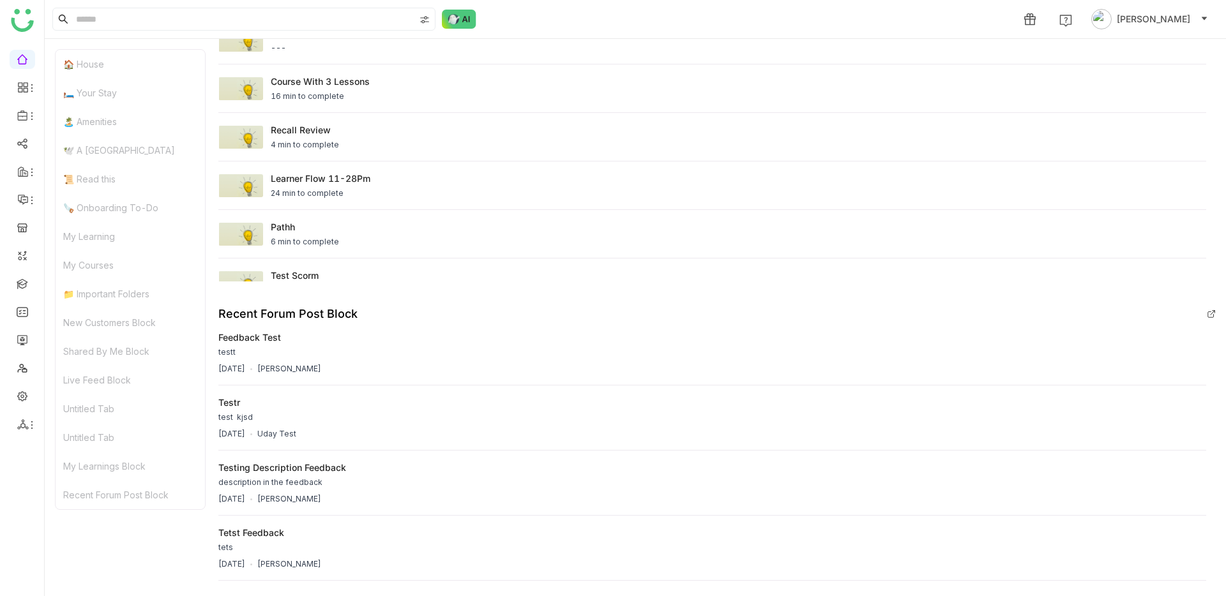
scroll to position [2474, 0]
click at [27, 86] on icon at bounding box center [32, 88] width 10 height 10
click at [69, 122] on link "Dashboard" at bounding box center [88, 117] width 83 height 9
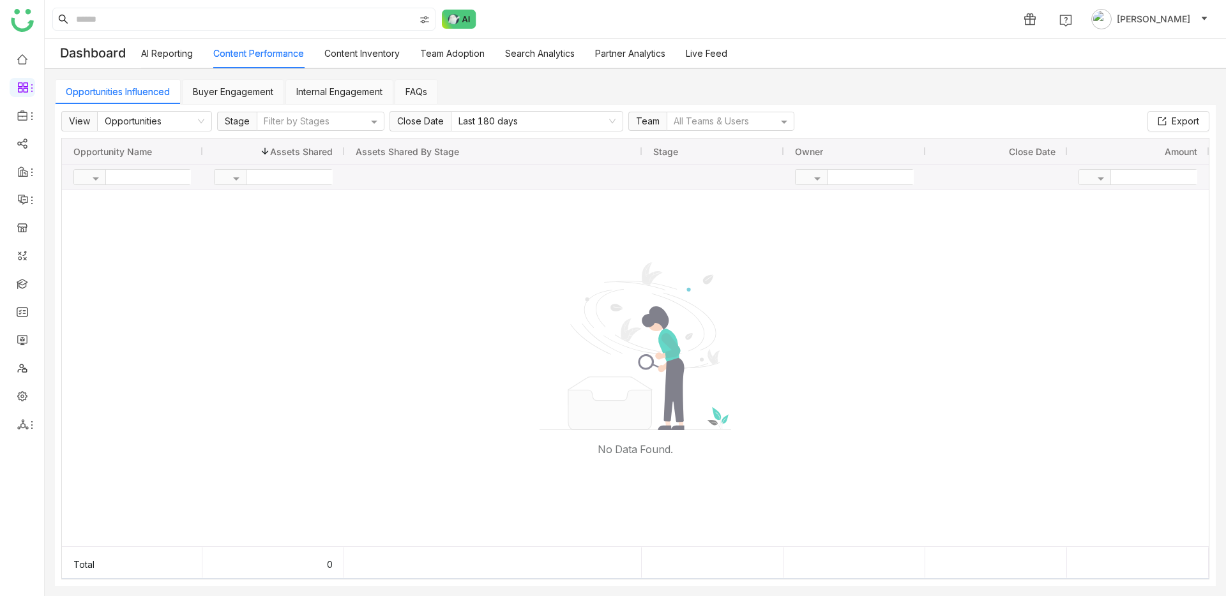
click at [160, 49] on link "AI Reporting" at bounding box center [167, 53] width 52 height 11
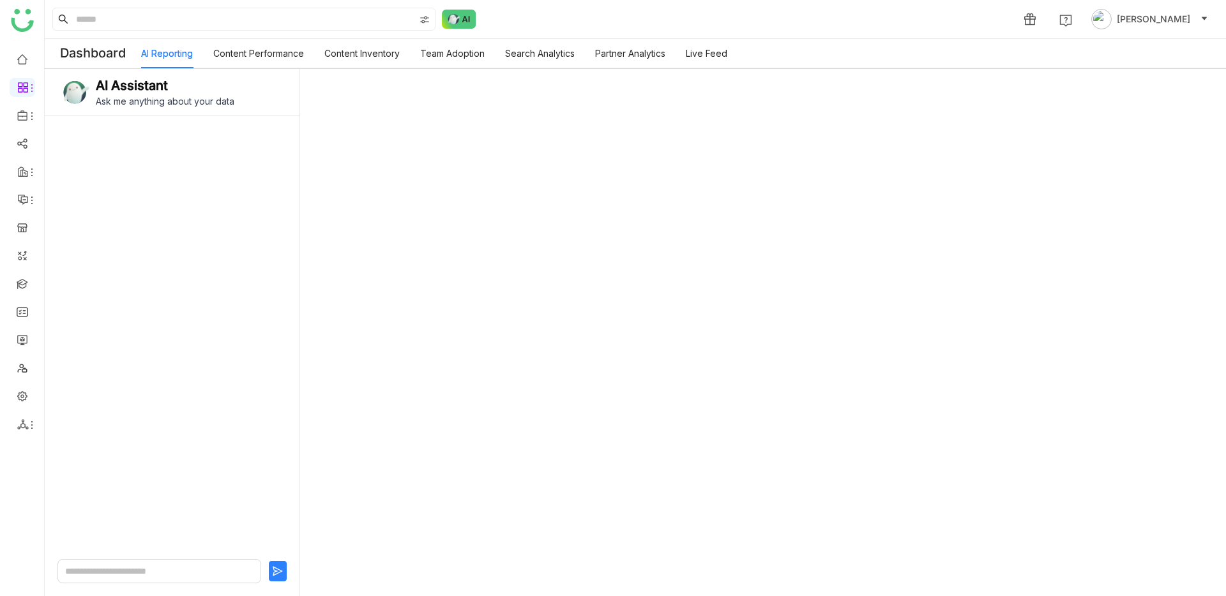
click at [330, 54] on link "Content Inventory" at bounding box center [361, 53] width 75 height 11
click at [368, 59] on link "Content Inventory" at bounding box center [361, 53] width 75 height 11
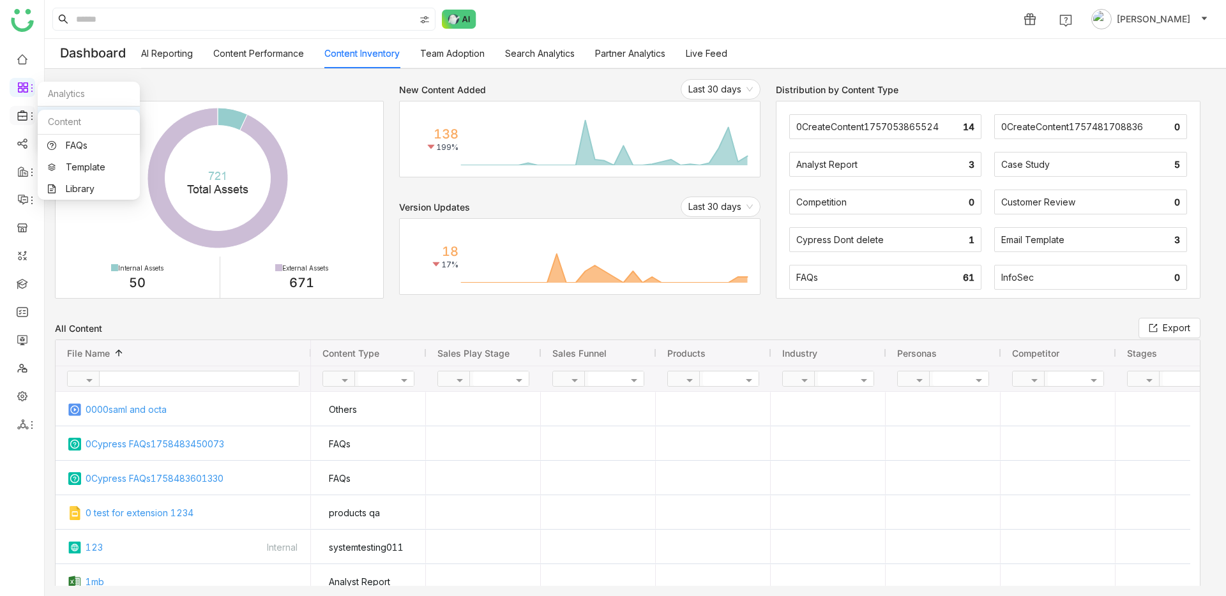
click at [27, 112] on icon at bounding box center [32, 116] width 10 height 10
click at [84, 185] on link "Library" at bounding box center [88, 189] width 83 height 9
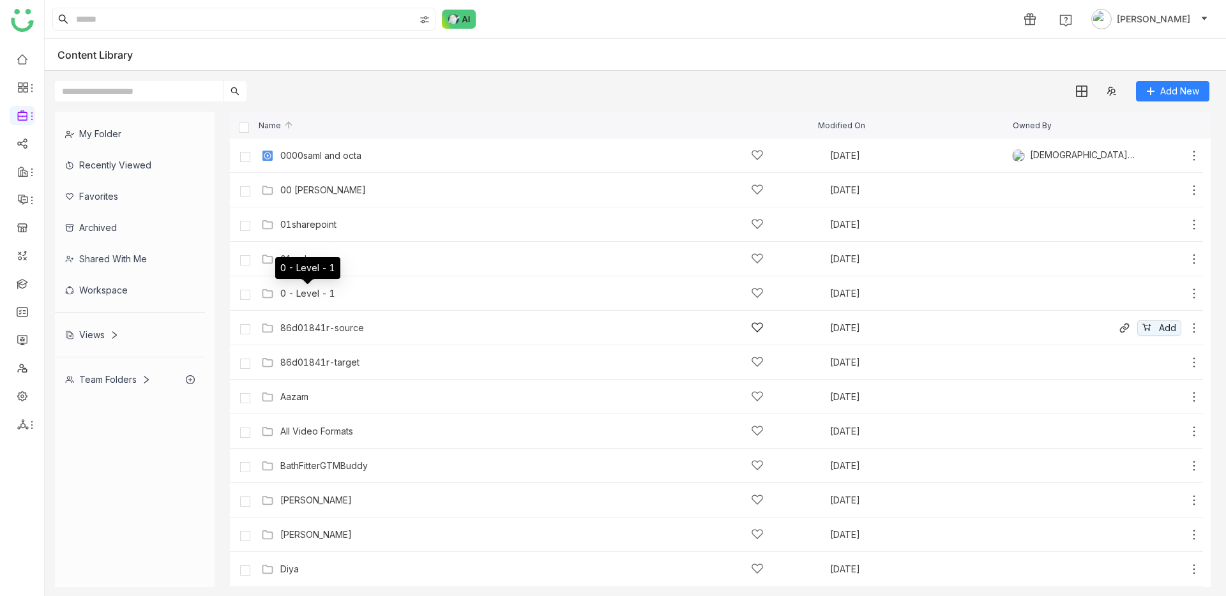
click at [315, 332] on div "86d01841r-source" at bounding box center [322, 328] width 84 height 10
click at [305, 358] on div "86d01841r-target" at bounding box center [319, 363] width 79 height 10
click at [295, 221] on div "01sharepoint" at bounding box center [308, 225] width 56 height 10
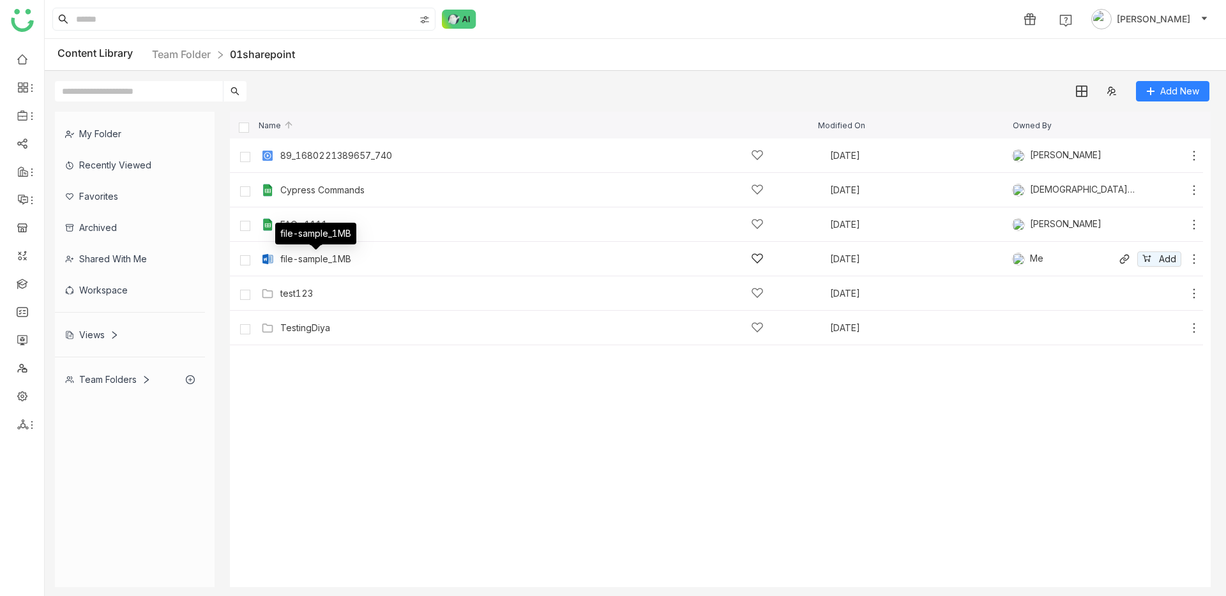
click at [305, 256] on div "file-sample_1MB" at bounding box center [315, 259] width 71 height 10
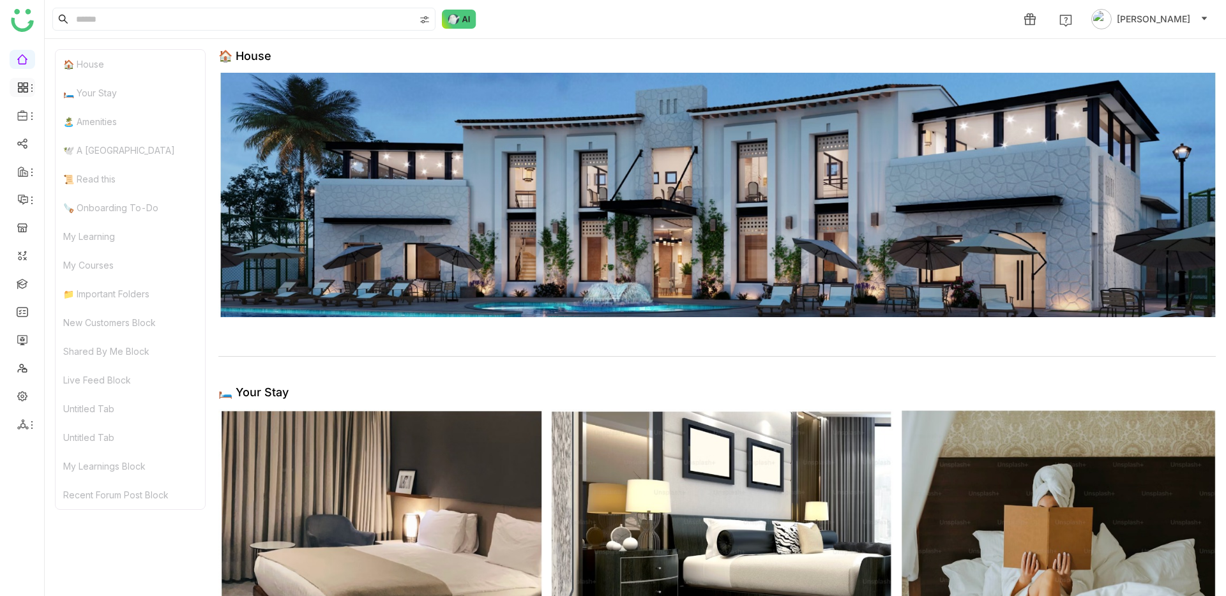
click at [20, 86] on div at bounding box center [23, 87] width 26 height 11
click at [109, 29] on input at bounding box center [243, 19] width 341 height 22
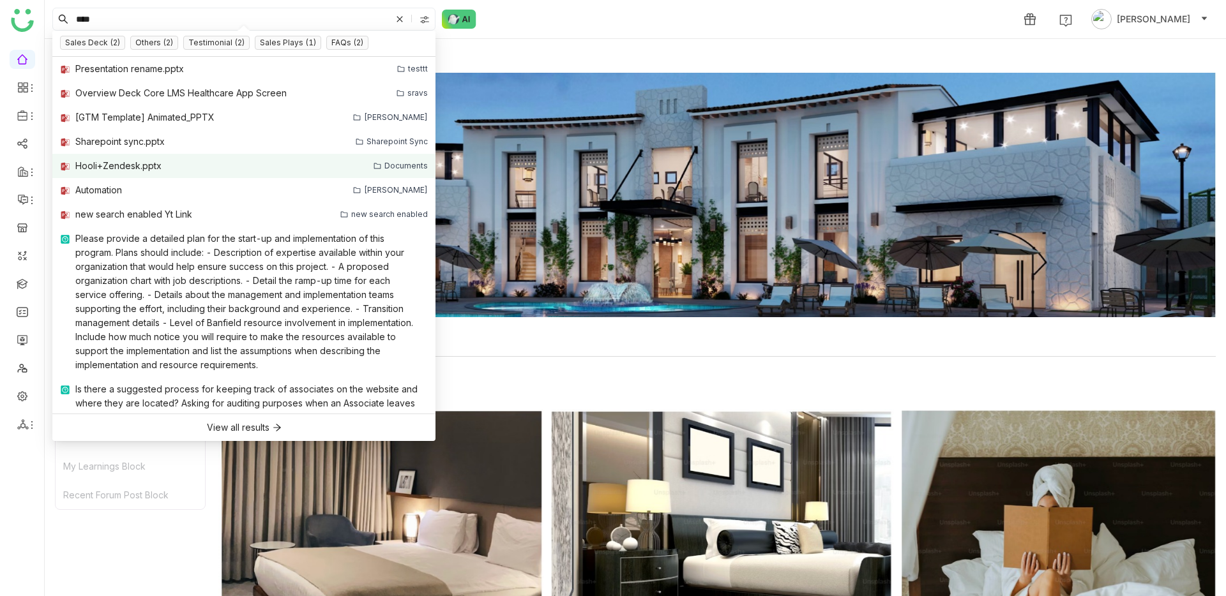
type input "****"
click at [130, 161] on div "Hooli+Zendesk.pptx" at bounding box center [118, 166] width 86 height 14
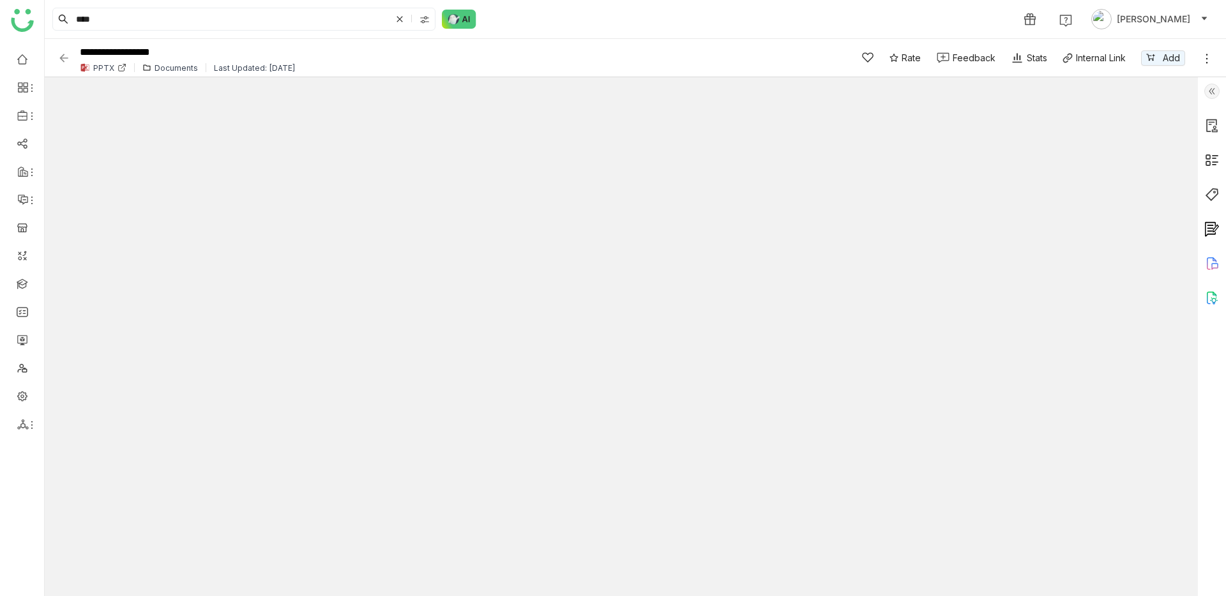
type input "*"
